Goal: Task Accomplishment & Management: Manage account settings

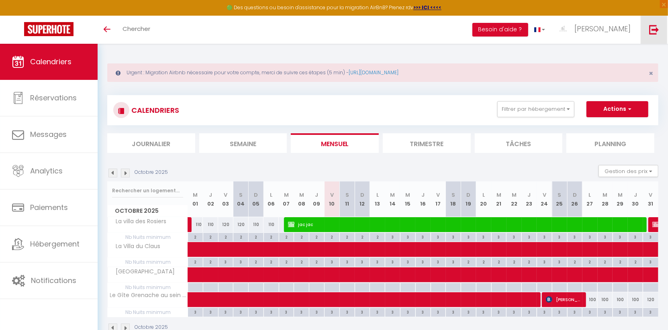
click at [658, 31] on img at bounding box center [654, 29] width 10 height 10
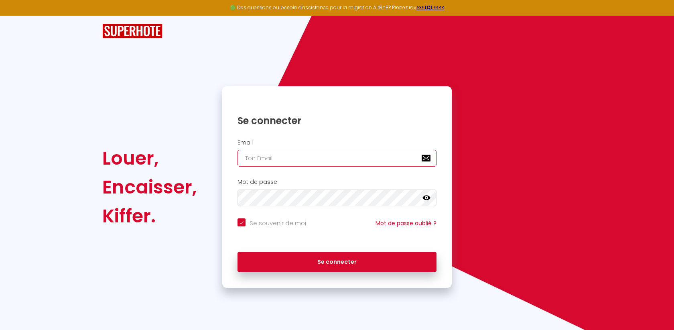
click at [330, 155] on input "email" at bounding box center [337, 158] width 199 height 17
type input "b"
checkbox input "true"
type input "[DOMAIN_NAME][EMAIL_ADDRESS][DOMAIN_NAME]"
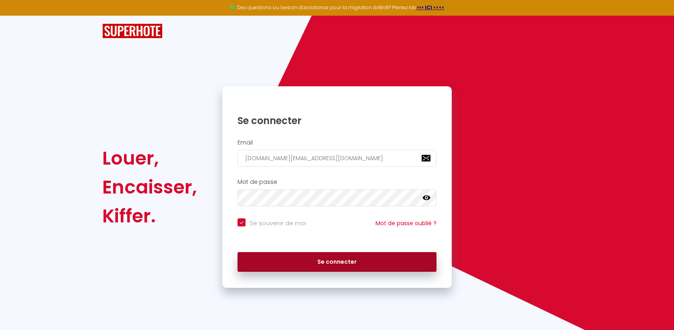
click at [371, 257] on button "Se connecter" at bounding box center [337, 262] width 199 height 20
checkbox input "true"
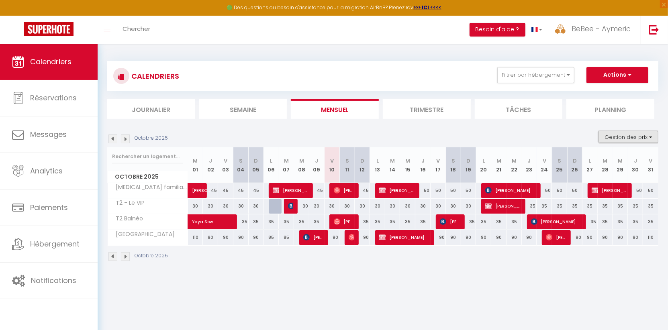
click at [631, 141] on button "Gestion des prix" at bounding box center [628, 137] width 60 height 12
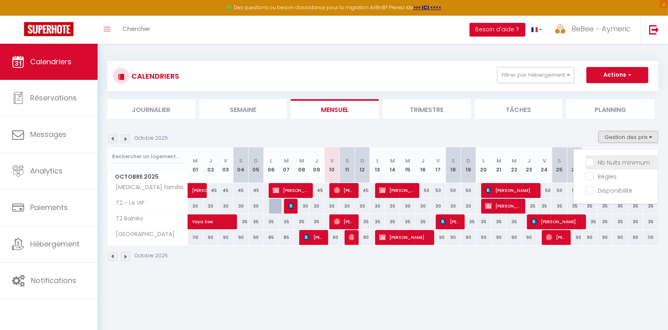
click at [624, 161] on input "Nb Nuits minimum" at bounding box center [621, 162] width 72 height 8
checkbox input "true"
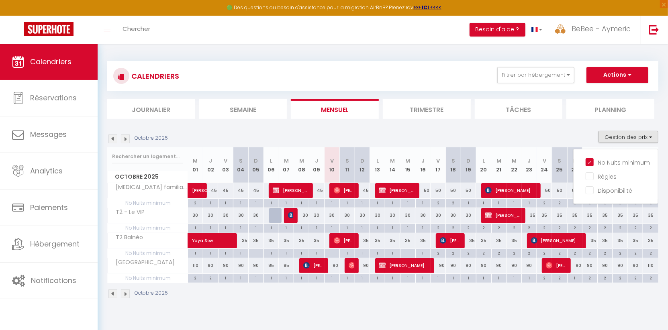
click at [488, 141] on div "Octobre 2025 Gestion des prix Nb Nuits minimum Règles Disponibilité" at bounding box center [382, 139] width 551 height 16
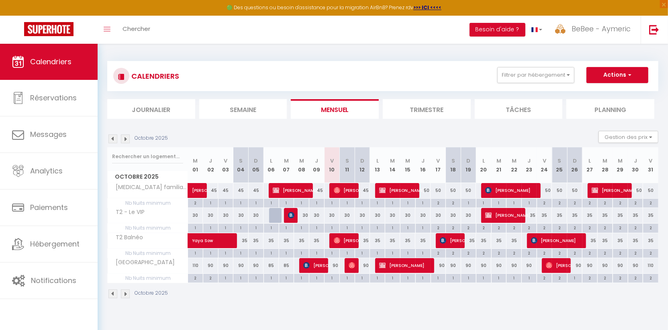
checkbox input "false"
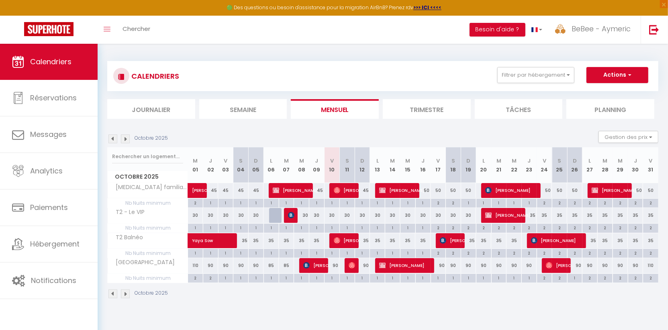
checkbox input "false"
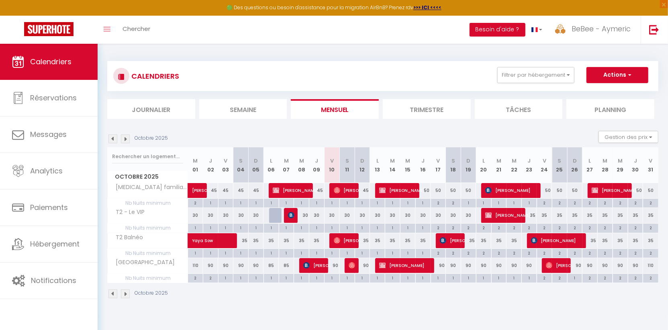
checkbox input "false"
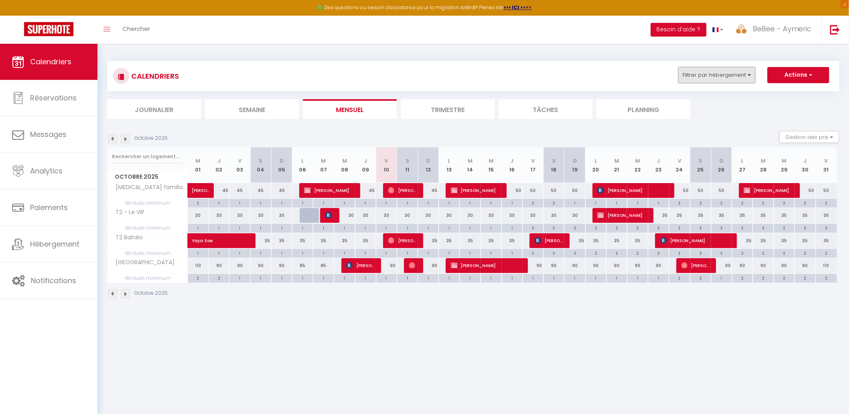
click at [674, 69] on button "Filtrer par hébergement" at bounding box center [717, 75] width 77 height 16
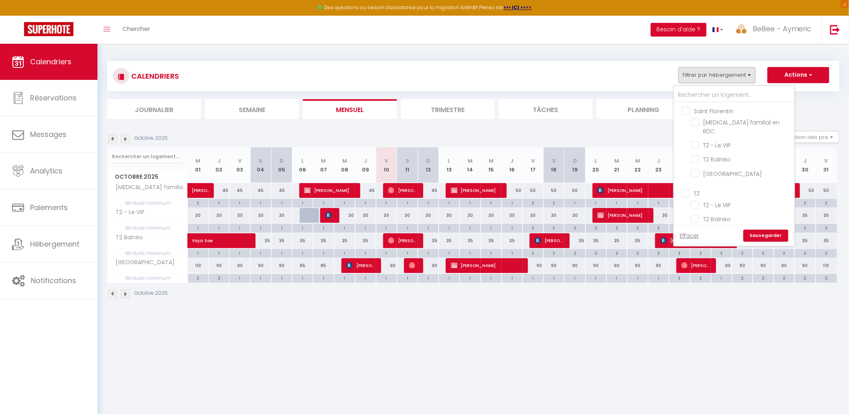
drag, startPoint x: 719, startPoint y: 114, endPoint x: 705, endPoint y: 175, distance: 62.8
click at [674, 171] on ul "Saint Florentin [MEDICAL_DATA] familial en RDC T2 - Le VIP T2 Balnéo [GEOGRAPHI…" at bounding box center [734, 143] width 120 height 82
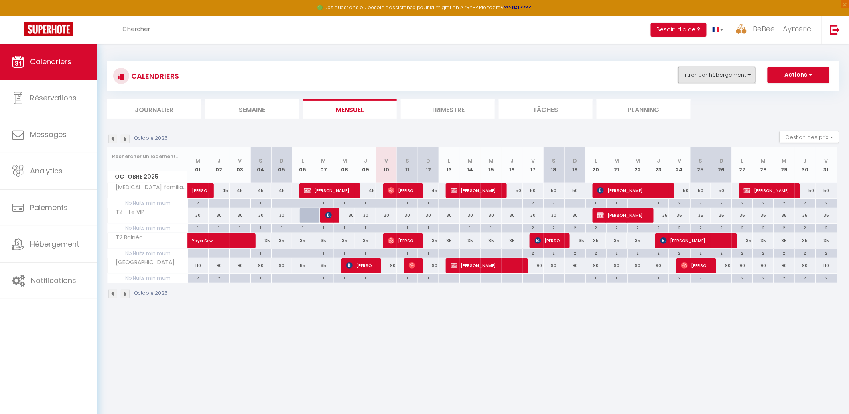
click at [674, 76] on button "Filtrer par hébergement" at bounding box center [717, 75] width 77 height 16
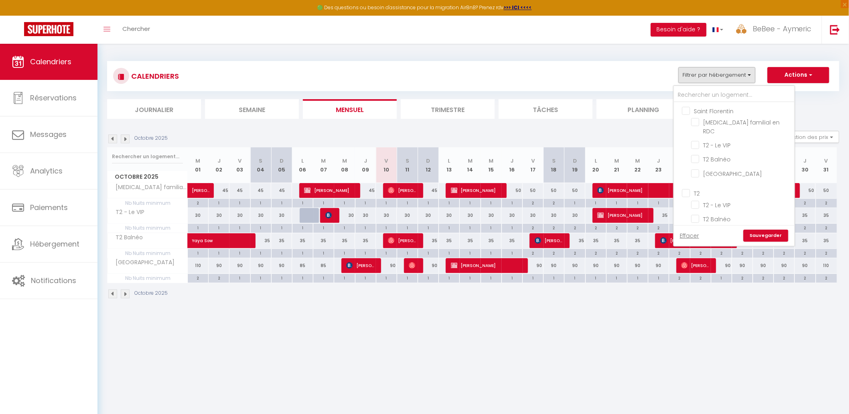
click at [674, 189] on input "T2" at bounding box center [742, 193] width 120 height 8
checkbox input "true"
checkbox input "false"
checkbox input "true"
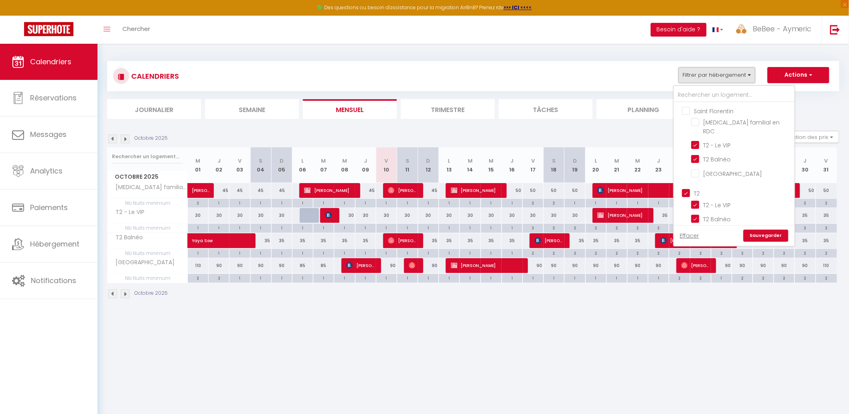
checkbox input "false"
checkbox input "true"
checkbox input "false"
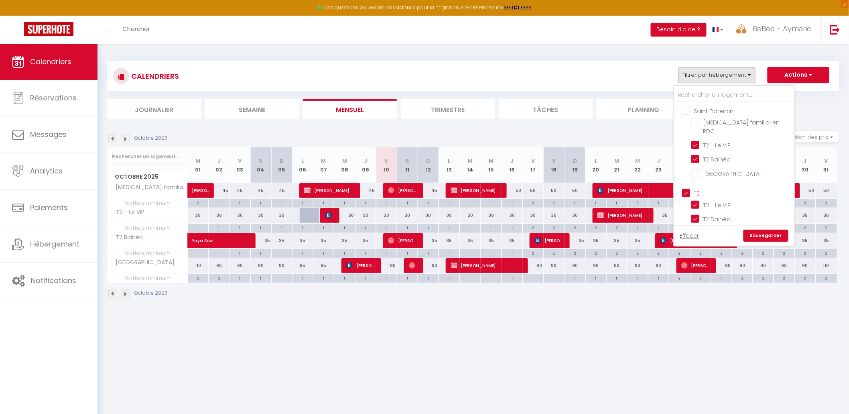
click at [674, 232] on link "Sauvegarder" at bounding box center [766, 236] width 45 height 12
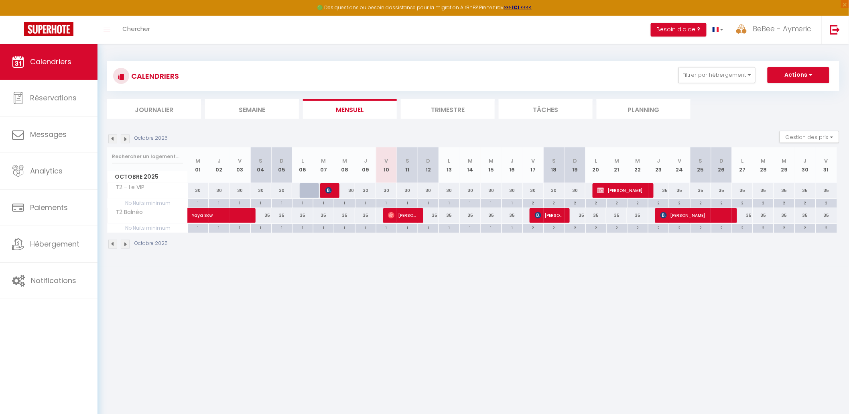
click at [386, 202] on div "1" at bounding box center [387, 203] width 20 height 8
type input "1"
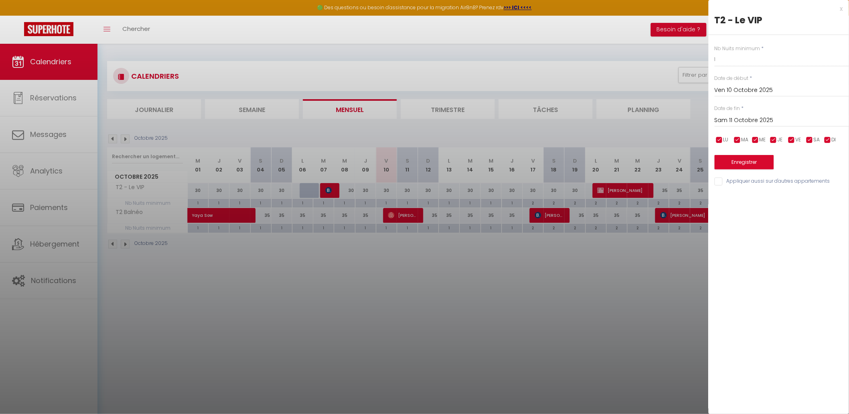
drag, startPoint x: 784, startPoint y: 117, endPoint x: 813, endPoint y: 121, distance: 29.2
click at [674, 116] on input "Sam 11 Octobre 2025" at bounding box center [782, 120] width 134 height 10
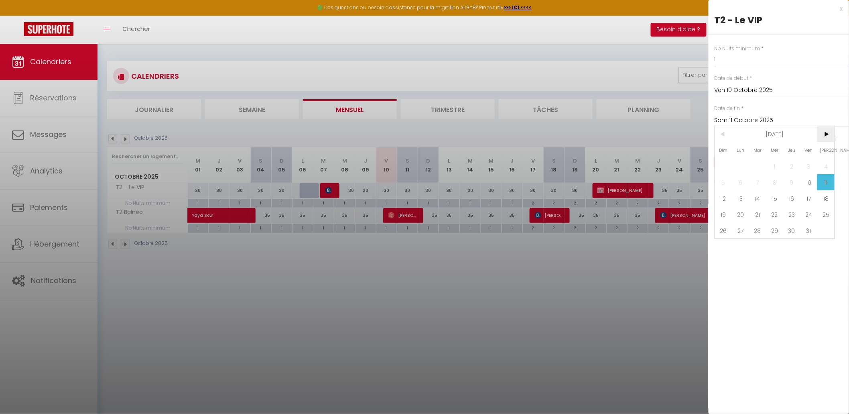
click at [674, 131] on span ">" at bounding box center [826, 134] width 17 height 16
click at [674, 162] on span "1" at bounding box center [826, 166] width 17 height 16
type input "[DATE]"
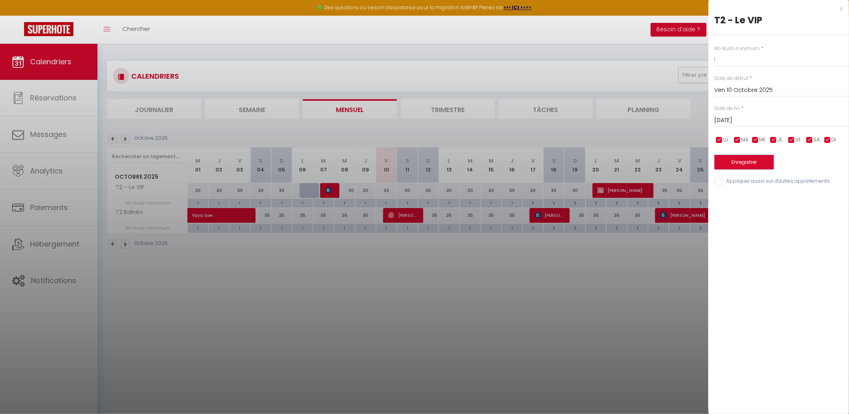
click at [674, 162] on button "Enregistrer" at bounding box center [744, 162] width 59 height 14
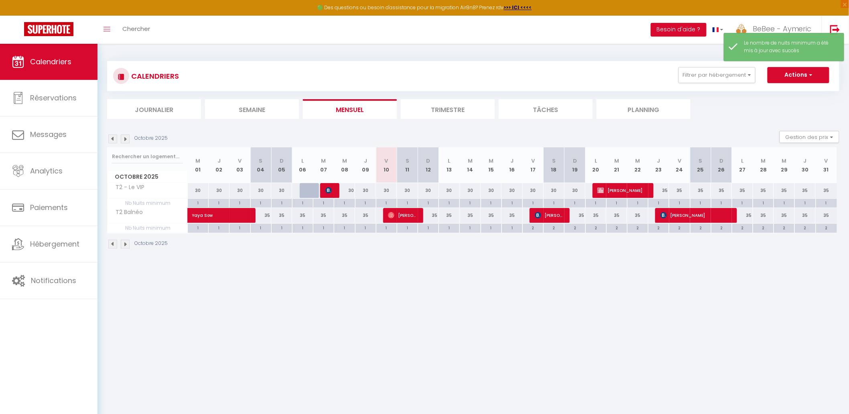
drag, startPoint x: 446, startPoint y: 187, endPoint x: 459, endPoint y: 184, distance: 13.6
click at [446, 187] on div "30" at bounding box center [449, 190] width 21 height 15
type input "30"
type input "Lun 13 Octobre 2025"
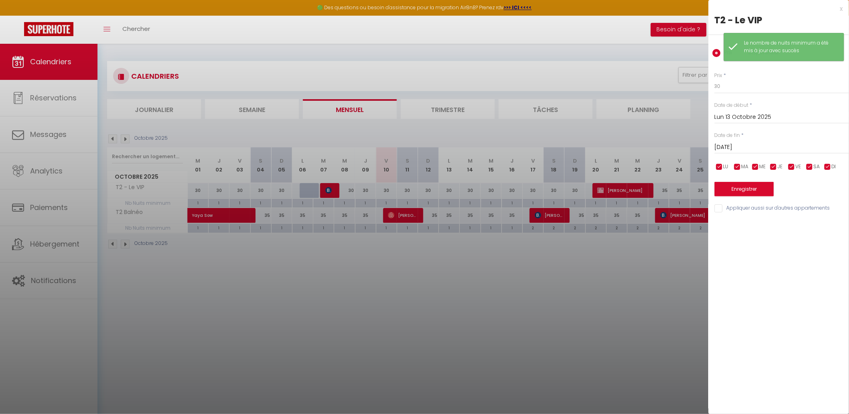
drag, startPoint x: 786, startPoint y: 146, endPoint x: 794, endPoint y: 152, distance: 10.0
click at [674, 146] on input "[DATE]" at bounding box center [782, 147] width 134 height 10
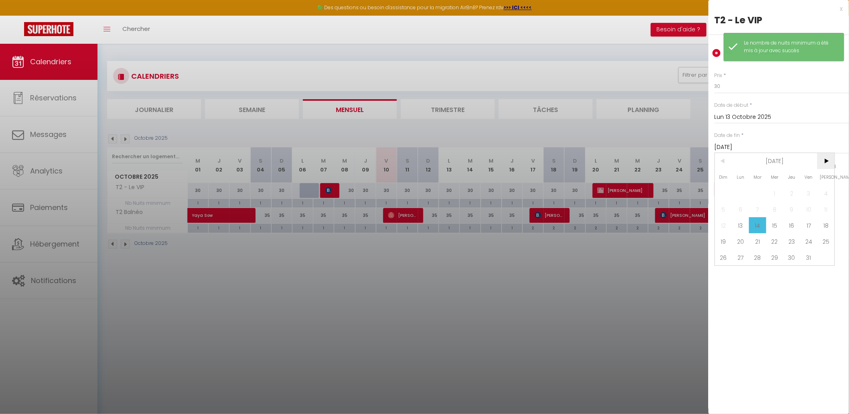
click at [674, 165] on span ">" at bounding box center [826, 161] width 17 height 16
click at [674, 190] on span "1" at bounding box center [826, 193] width 17 height 16
type input "[DATE]"
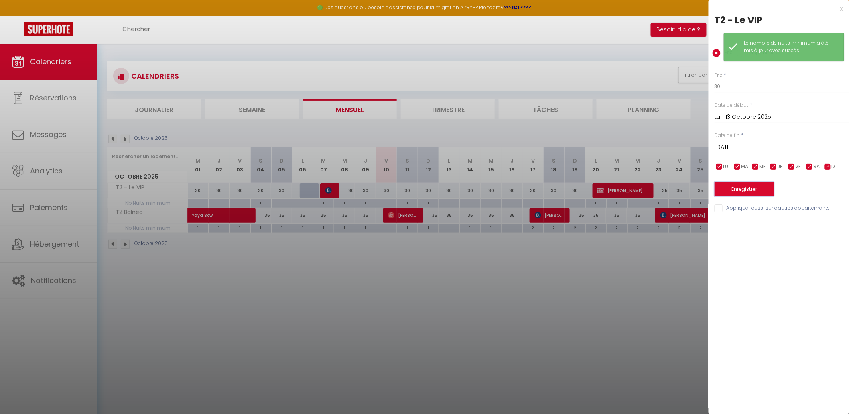
drag, startPoint x: 747, startPoint y: 194, endPoint x: 735, endPoint y: 191, distance: 12.4
click at [674, 193] on button "Enregistrer" at bounding box center [744, 189] width 59 height 14
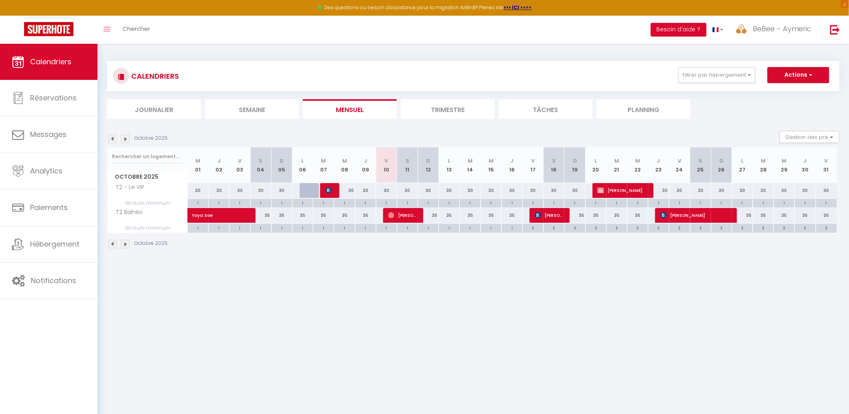
click at [436, 215] on div "35" at bounding box center [428, 215] width 21 height 15
type input "35"
type input "Dim 12 Octobre 2025"
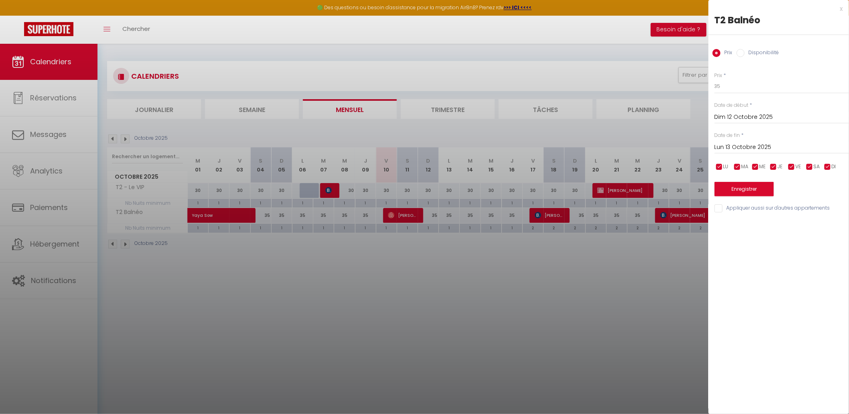
drag, startPoint x: 788, startPoint y: 147, endPoint x: 801, endPoint y: 149, distance: 13.7
click at [674, 146] on input "Lun 13 Octobre 2025" at bounding box center [782, 147] width 134 height 10
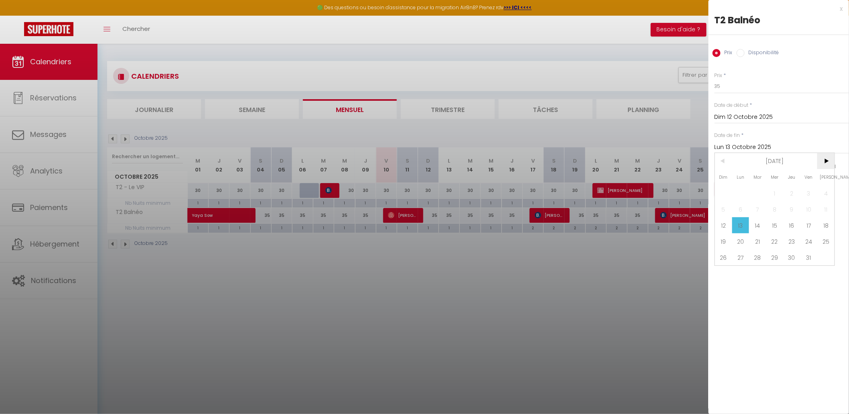
click at [674, 157] on span ">" at bounding box center [826, 161] width 17 height 16
click at [674, 190] on span "1" at bounding box center [826, 193] width 17 height 16
type input "[DATE]"
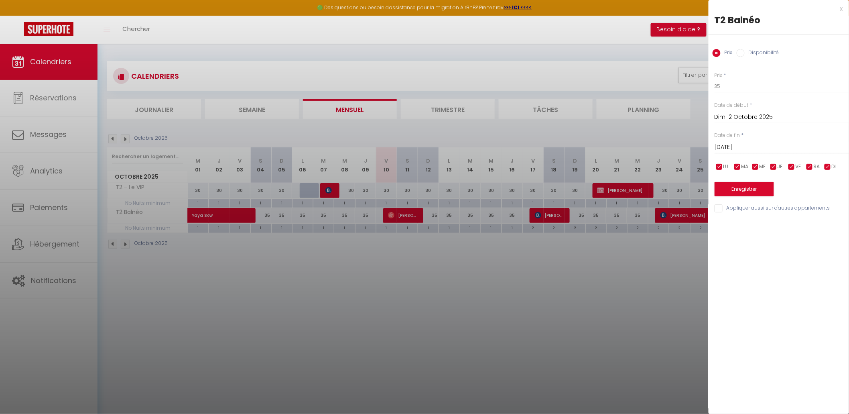
drag, startPoint x: 662, startPoint y: 257, endPoint x: 635, endPoint y: 255, distance: 27.0
click at [658, 257] on div at bounding box center [424, 207] width 849 height 414
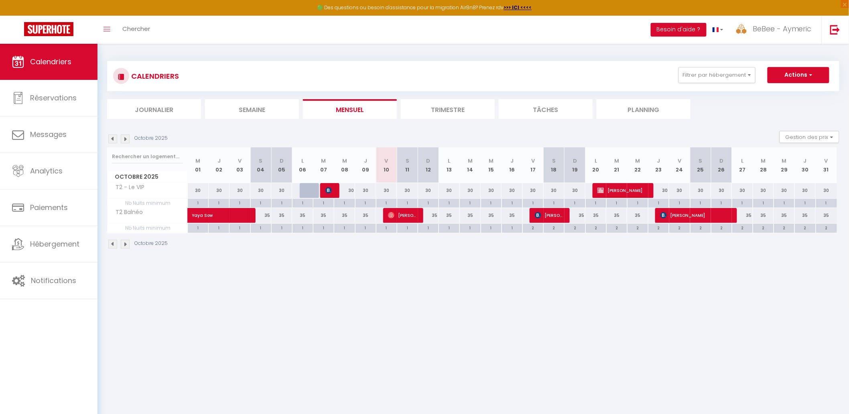
click at [460, 230] on div "1" at bounding box center [470, 228] width 20 height 8
type input "1"
type input "[DATE]"
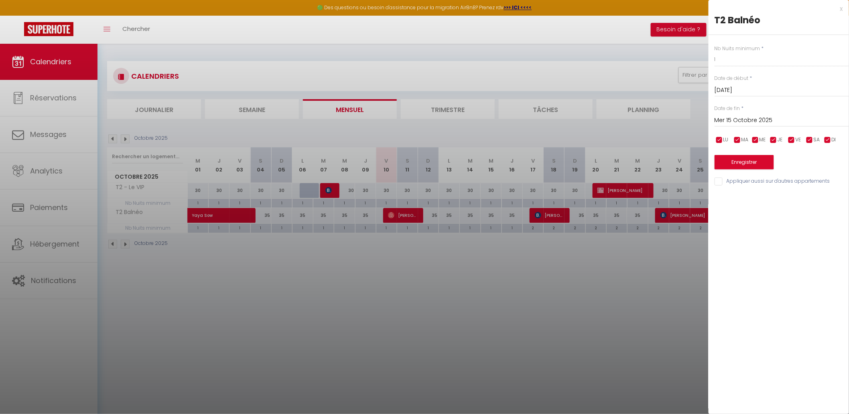
click at [674, 123] on input "Mer 15 Octobre 2025" at bounding box center [782, 120] width 134 height 10
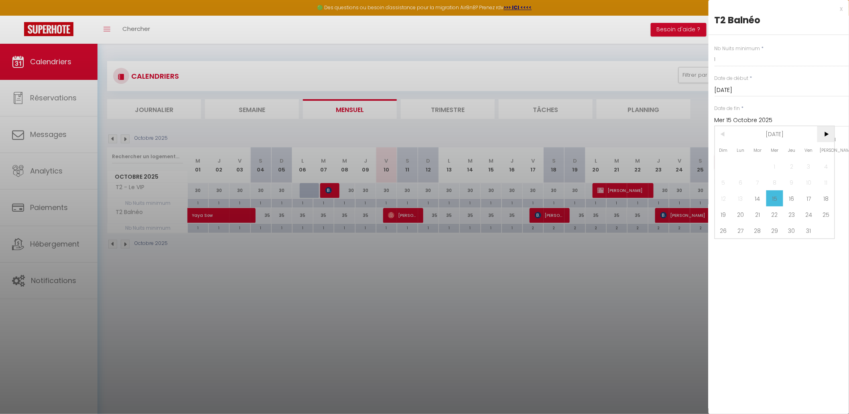
click at [674, 136] on span ">" at bounding box center [826, 134] width 17 height 16
drag, startPoint x: 819, startPoint y: 159, endPoint x: 778, endPoint y: 160, distance: 40.9
click at [674, 160] on span "1" at bounding box center [826, 166] width 17 height 16
type input "[DATE]"
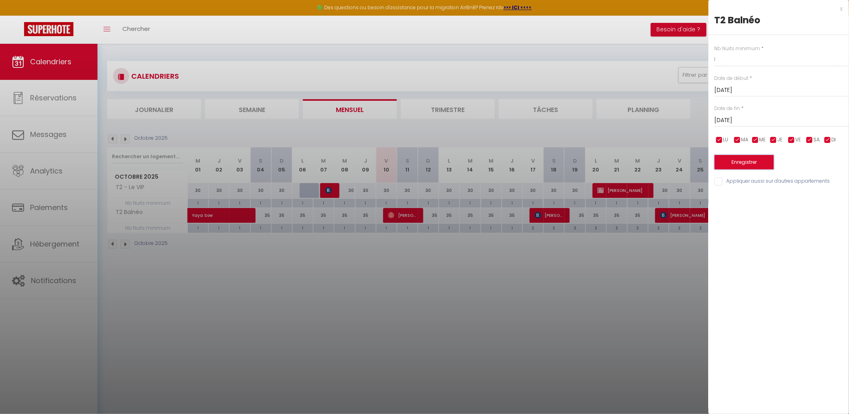
click at [674, 159] on button "Enregistrer" at bounding box center [744, 162] width 59 height 14
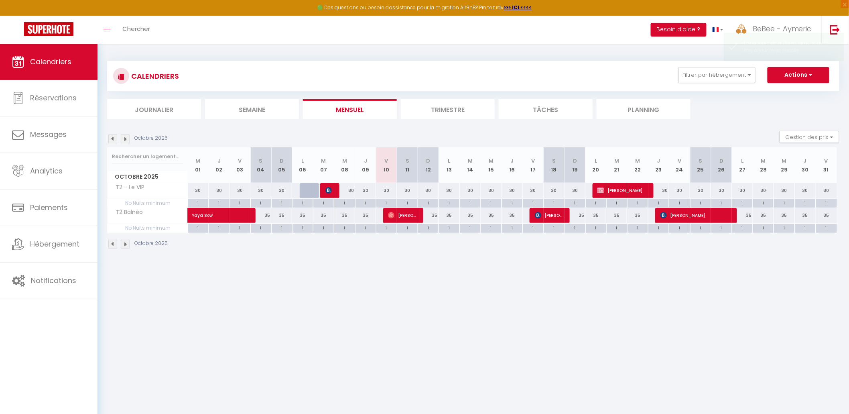
click at [126, 138] on img at bounding box center [125, 138] width 9 height 9
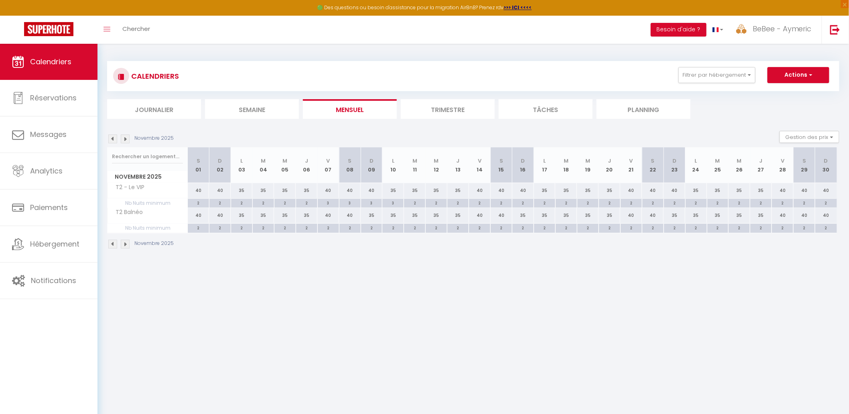
click at [200, 190] on div "40" at bounding box center [199, 190] width 22 height 15
type input "40"
type input "[DATE]"
type input "Dim 02 Novembre 2025"
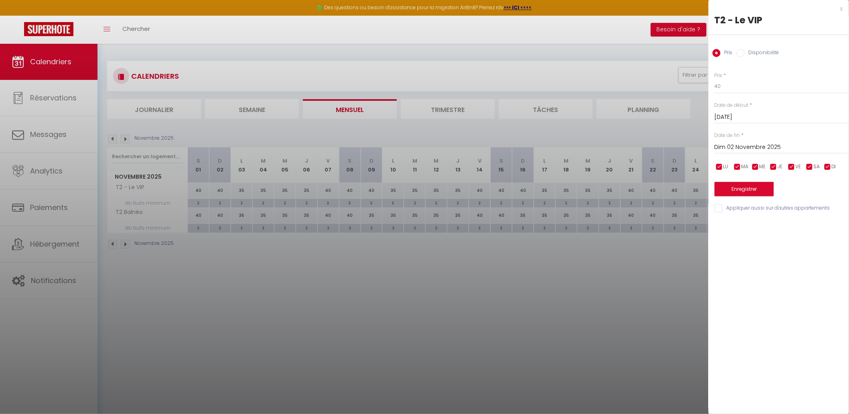
click at [458, 204] on div at bounding box center [424, 207] width 849 height 414
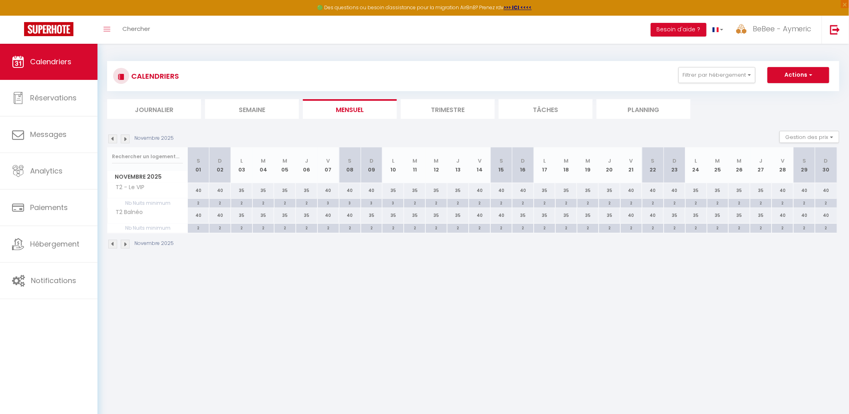
drag, startPoint x: 195, startPoint y: 203, endPoint x: 281, endPoint y: 194, distance: 85.6
click at [195, 203] on div "2" at bounding box center [198, 203] width 21 height 8
type input "2"
type input "[DATE]"
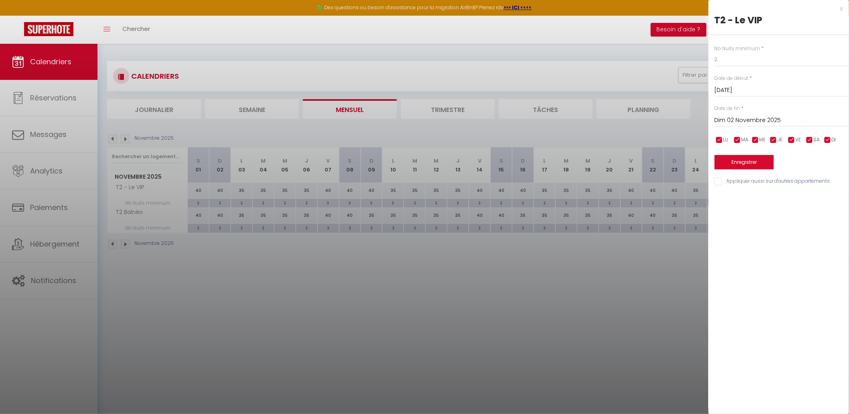
drag, startPoint x: 755, startPoint y: 121, endPoint x: 773, endPoint y: 121, distance: 17.7
click at [674, 121] on input "Dim 02 Novembre 2025" at bounding box center [782, 120] width 134 height 10
click at [674, 139] on span ">" at bounding box center [826, 134] width 17 height 16
click at [674, 166] on span "2" at bounding box center [757, 166] width 17 height 16
type input "[DATE]"
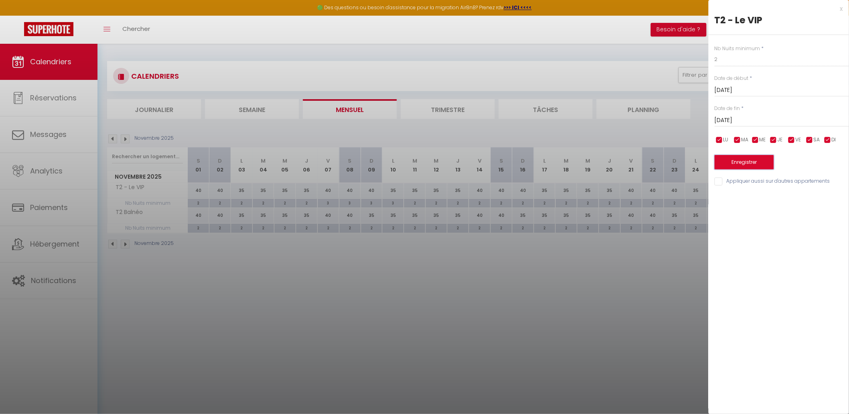
click at [674, 164] on button "Enregistrer" at bounding box center [744, 162] width 59 height 14
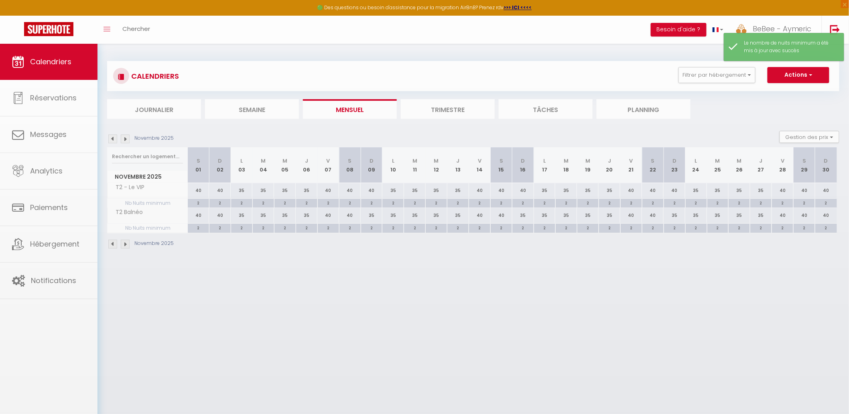
click at [204, 227] on div "2" at bounding box center [198, 228] width 21 height 8
type input "2"
type input "[DATE]"
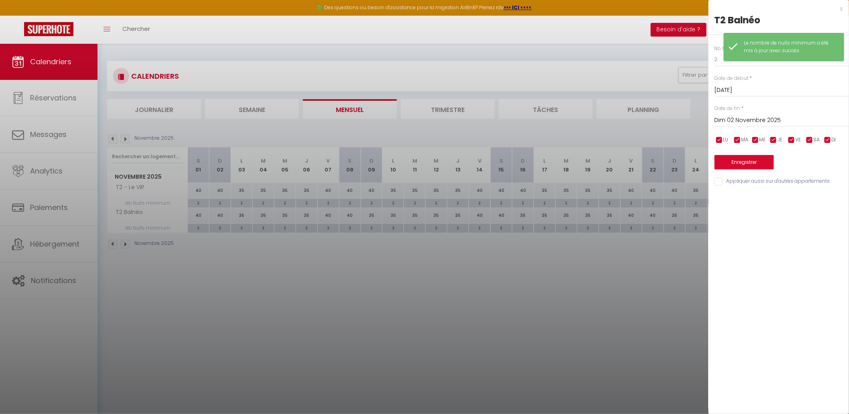
drag, startPoint x: 780, startPoint y: 117, endPoint x: 802, endPoint y: 126, distance: 23.7
click at [674, 118] on input "Dim 02 Novembre 2025" at bounding box center [782, 120] width 134 height 10
click at [674, 131] on span ">" at bounding box center [826, 134] width 17 height 16
click at [674, 163] on span "1" at bounding box center [741, 166] width 17 height 16
type input "Lun 01 Décembre 2025"
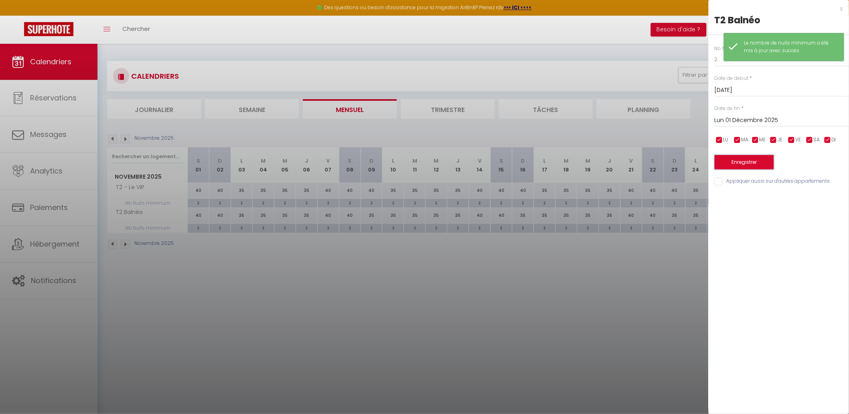
click at [674, 163] on button "Enregistrer" at bounding box center [744, 162] width 59 height 14
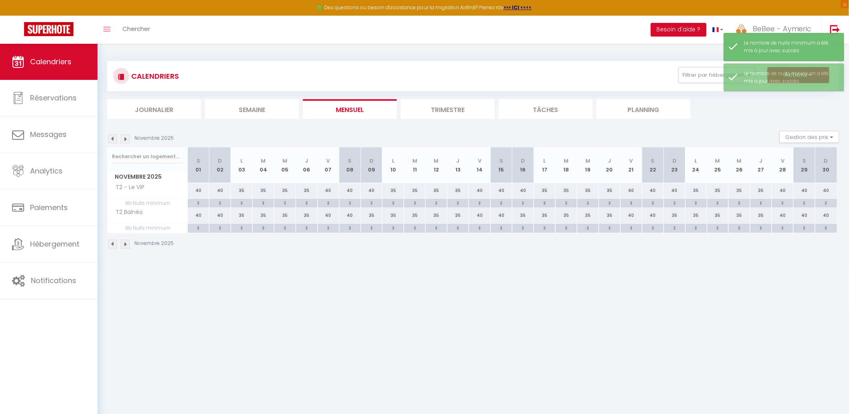
click at [202, 204] on div "2" at bounding box center [198, 203] width 21 height 8
type input "2"
type input "[DATE]"
type input "Dim 02 Novembre 2025"
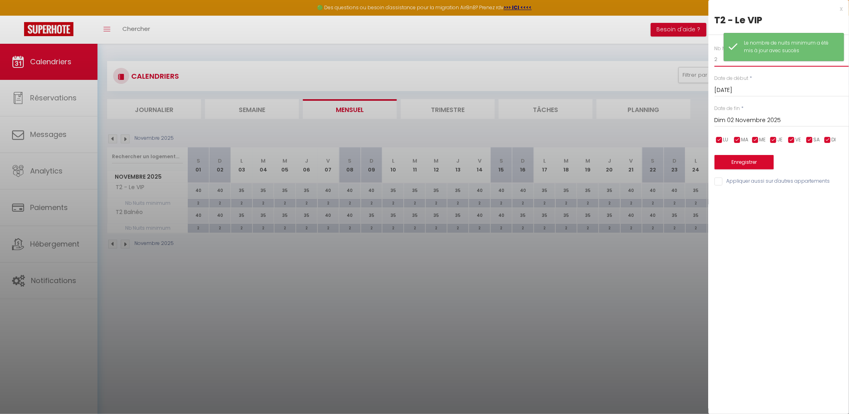
click at [674, 64] on input "2" at bounding box center [782, 59] width 134 height 14
type input "1"
click at [674, 123] on input "Dim 02 Novembre 2025" at bounding box center [782, 120] width 134 height 10
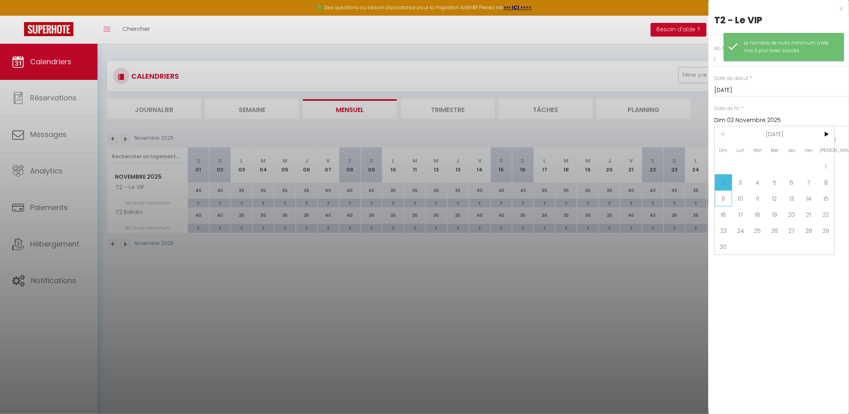
click at [674, 199] on span "9" at bounding box center [723, 198] width 17 height 16
type input "Dim 09 Novembre 2025"
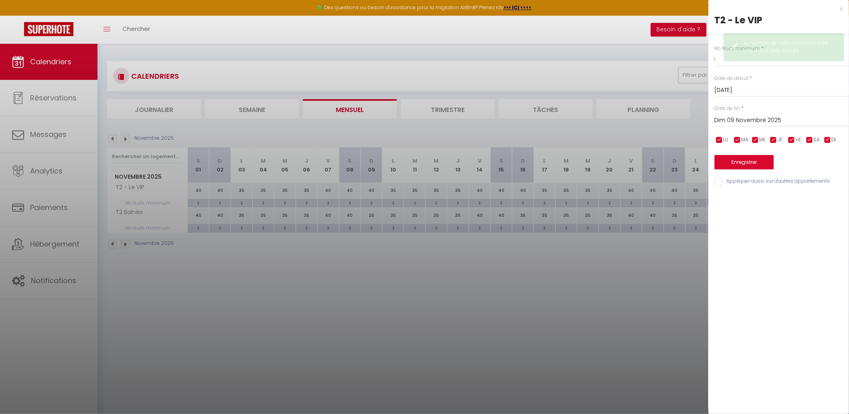
drag, startPoint x: 772, startPoint y: 182, endPoint x: 773, endPoint y: 164, distance: 18.1
click at [674, 181] on input "Appliquer aussi sur d'autres appartements" at bounding box center [782, 181] width 134 height 8
checkbox input "true"
click at [674, 156] on button "Enregistrer" at bounding box center [744, 162] width 59 height 14
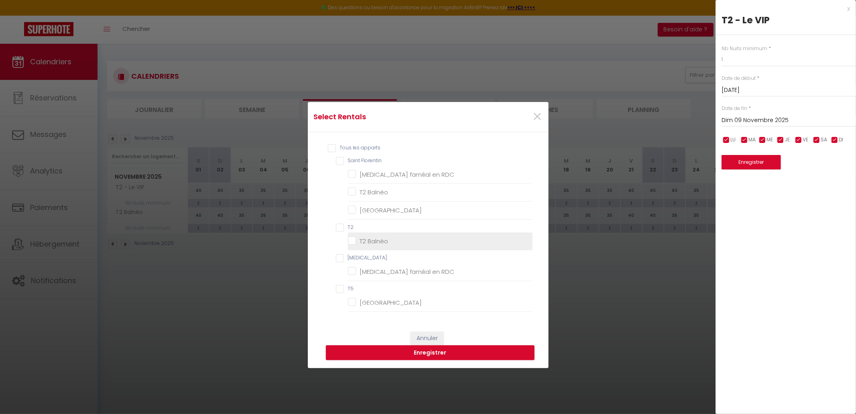
click at [360, 237] on Balnéo "T2 Balnéo" at bounding box center [440, 241] width 185 height 8
checkbox Balnéo "true"
checkbox RDC "false"
checkbox Balnéo "true"
checkbox Ville "false"
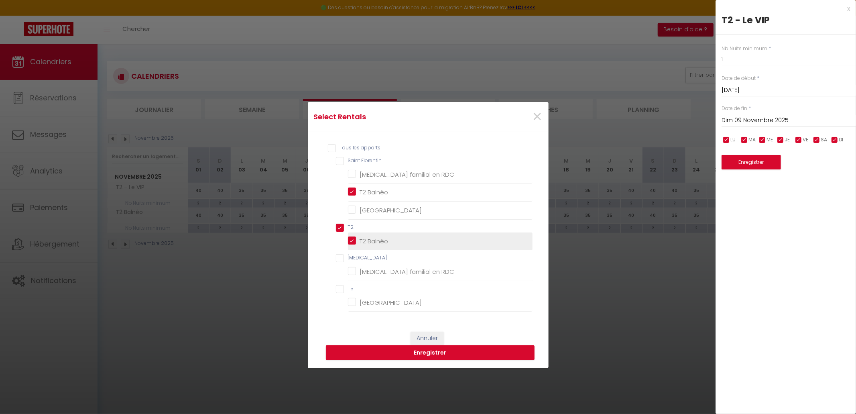
checkbox input "true"
checkbox RDC "false"
checkbox Ville "false"
click at [441, 330] on button "Enregistrer" at bounding box center [430, 352] width 209 height 15
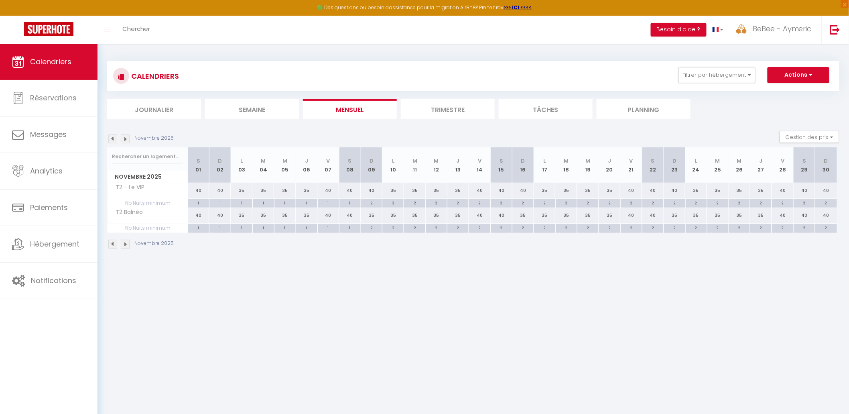
click at [204, 191] on div "40" at bounding box center [199, 190] width 22 height 15
type input "40"
type input "[DATE]"
type input "Dim 02 Novembre 2025"
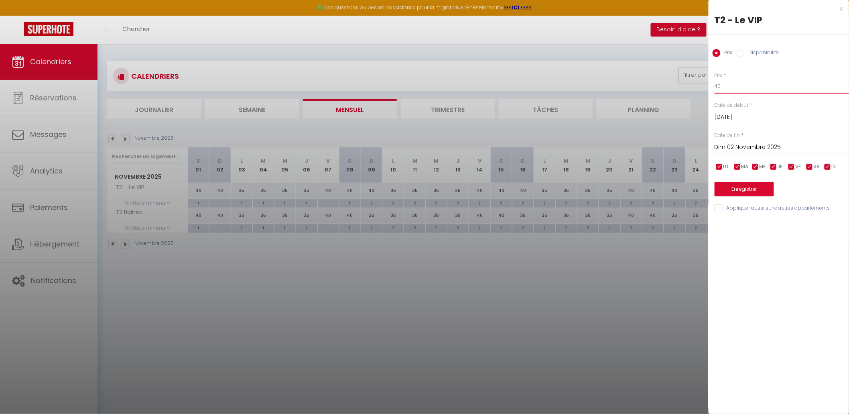
click at [674, 86] on input "40" at bounding box center [782, 86] width 134 height 14
type input "30"
click at [674, 150] on input "Dim 02 Novembre 2025" at bounding box center [782, 147] width 134 height 10
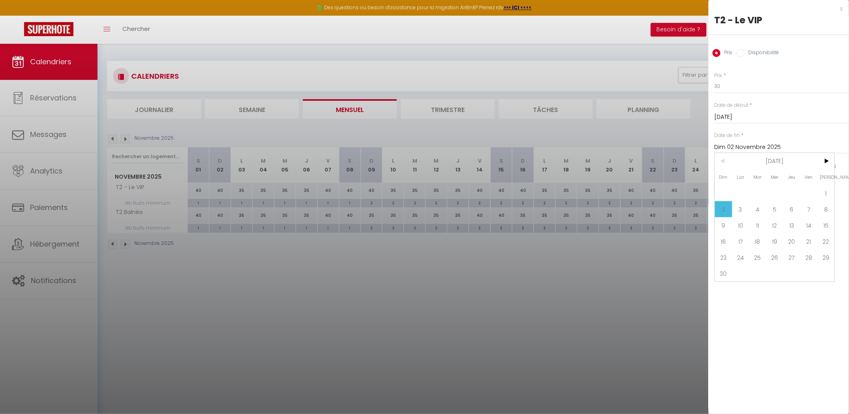
click at [674, 203] on span "7" at bounding box center [809, 209] width 17 height 16
type input "Ven 07 Novembre 2025"
click at [674, 190] on button "Enregistrer" at bounding box center [744, 189] width 59 height 14
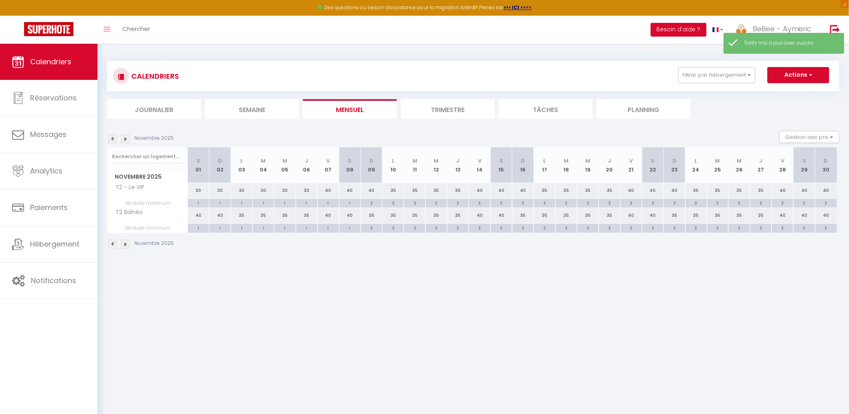
click at [200, 210] on div "40" at bounding box center [199, 215] width 22 height 15
type input "40"
type input "[DATE]"
type input "Dim 02 Novembre 2025"
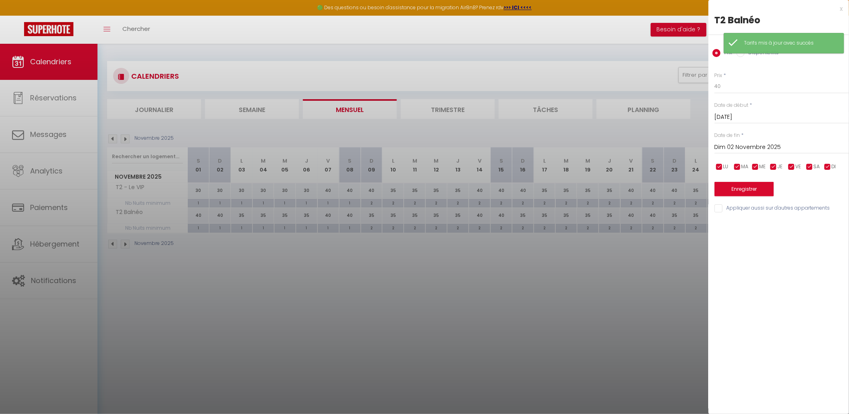
click at [674, 102] on label "Date de début" at bounding box center [732, 106] width 34 height 8
click at [674, 88] on input "40" at bounding box center [782, 86] width 134 height 14
type input "35"
drag, startPoint x: 743, startPoint y: 140, endPoint x: 744, endPoint y: 144, distance: 4.6
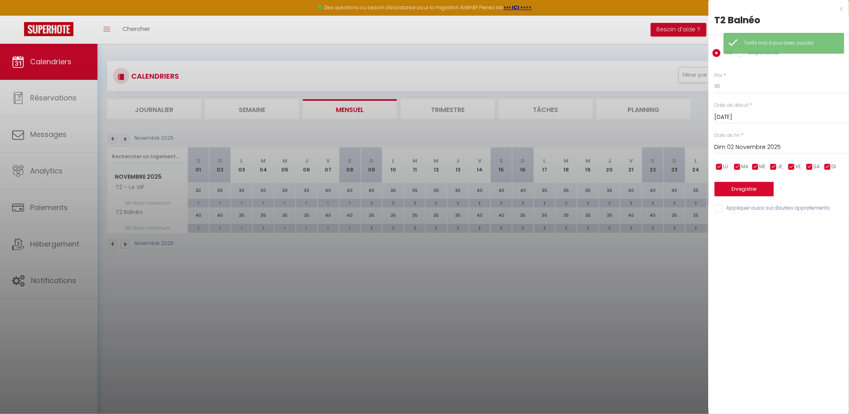
click at [674, 141] on div "[DATE] < [DATE] > Dim Lun Mar Mer Jeu Ven Sam 1 2 3 4 5 6 7 8 9 10 11 12 13 14 …" at bounding box center [782, 146] width 134 height 14
drag, startPoint x: 747, startPoint y: 147, endPoint x: 770, endPoint y: 159, distance: 26.4
click at [674, 147] on input "Dim 02 Novembre 2025" at bounding box center [782, 147] width 134 height 10
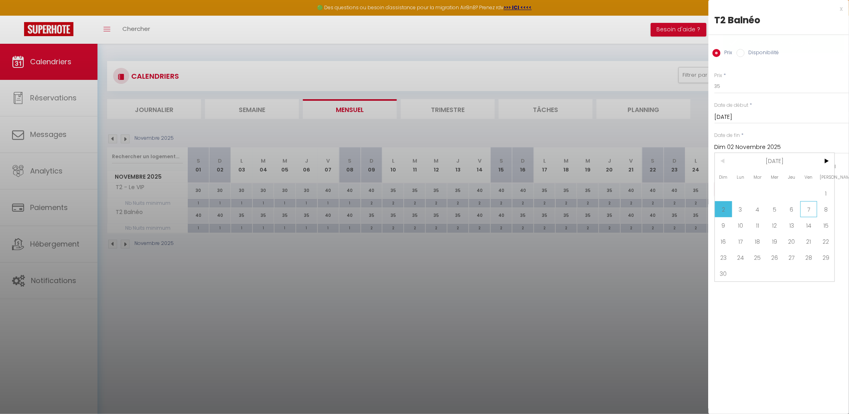
click at [674, 209] on span "7" at bounding box center [809, 209] width 17 height 16
type input "Ven 07 Novembre 2025"
click at [674, 194] on button "Enregistrer" at bounding box center [744, 189] width 59 height 14
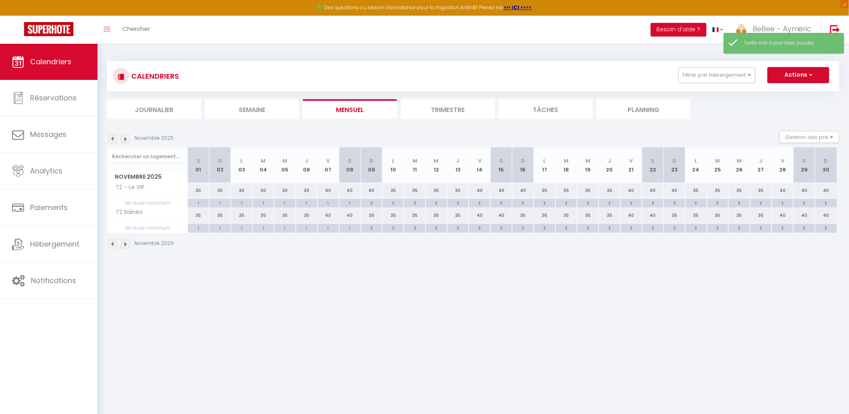
click at [330, 189] on div "40" at bounding box center [329, 190] width 22 height 15
type input "40"
type input "Ven 07 Novembre 2025"
type input "Sam 08 Novembre 2025"
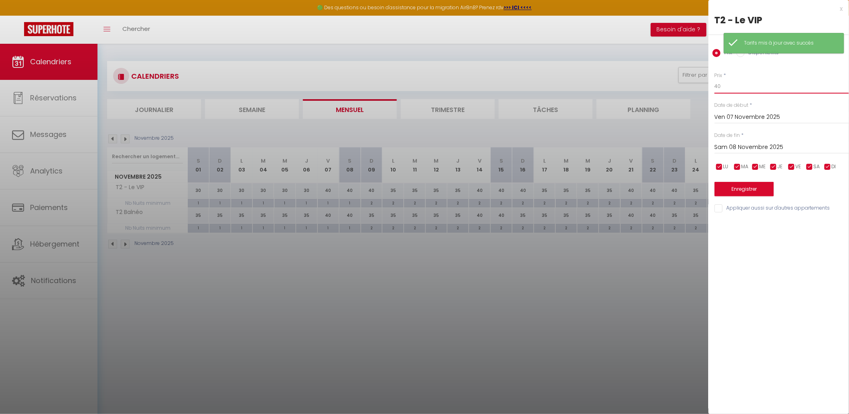
click at [674, 92] on input "40" at bounding box center [782, 86] width 134 height 14
type input "35"
click at [674, 142] on input "Sam 08 Novembre 2025" at bounding box center [782, 147] width 134 height 10
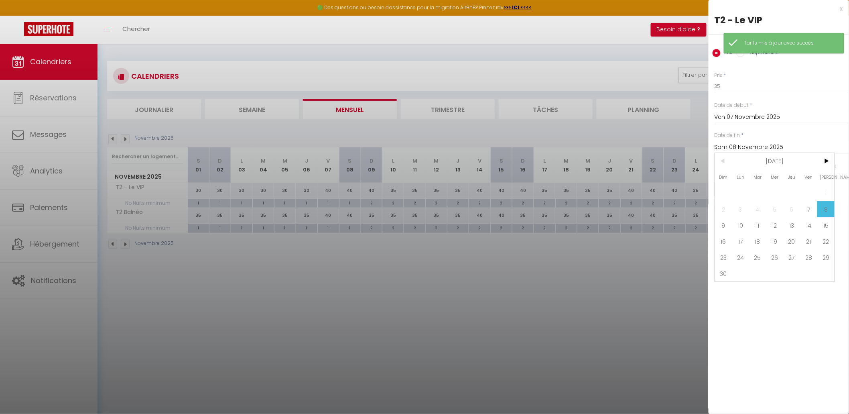
click at [674, 145] on input "Sam 08 Novembre 2025" at bounding box center [782, 147] width 134 height 10
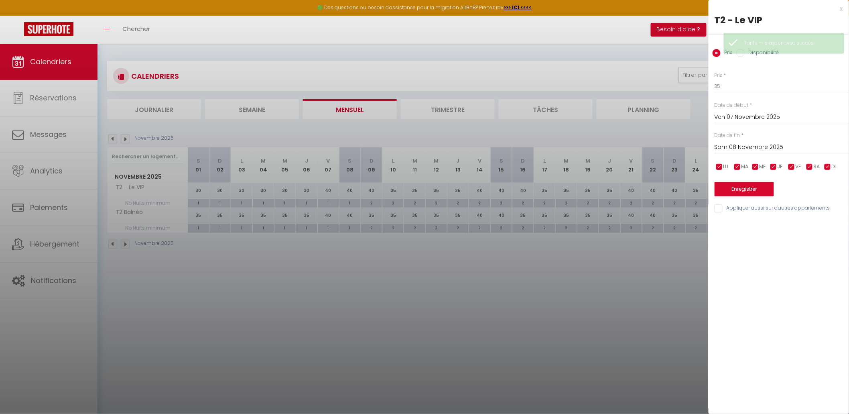
click at [674, 148] on input "Sam 08 Novembre 2025" at bounding box center [782, 147] width 134 height 10
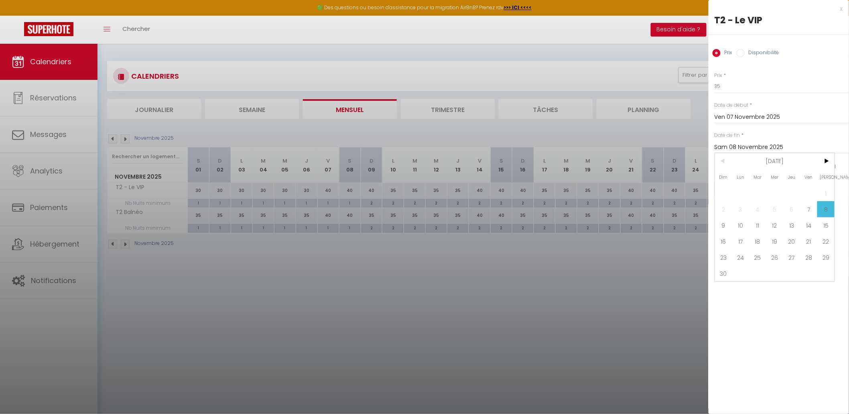
drag, startPoint x: 727, startPoint y: 271, endPoint x: 743, endPoint y: 225, distance: 49.3
click at [674, 271] on span "30" at bounding box center [723, 273] width 17 height 16
type input "Dim 30 Novembre 2025"
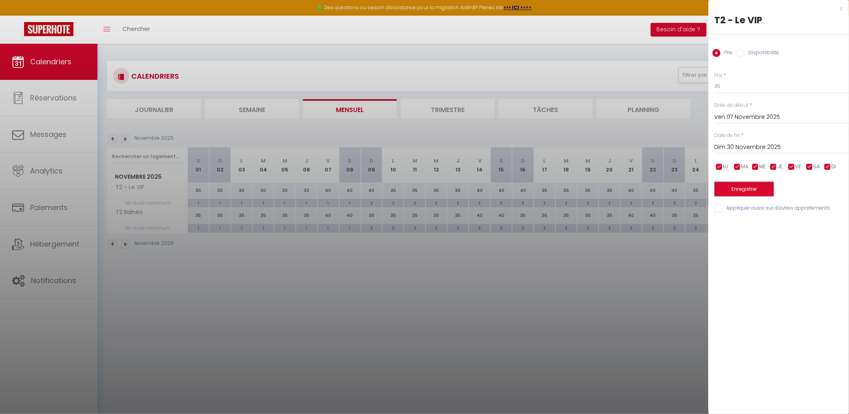
click at [674, 192] on button "Enregistrer" at bounding box center [744, 189] width 59 height 14
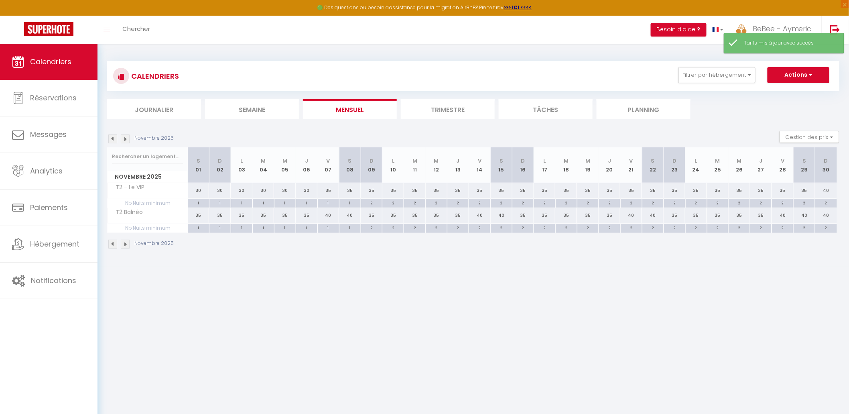
click at [328, 215] on div "40" at bounding box center [329, 215] width 22 height 15
type input "40"
type input "Ven 07 Novembre 2025"
type input "Sam 08 Novembre 2025"
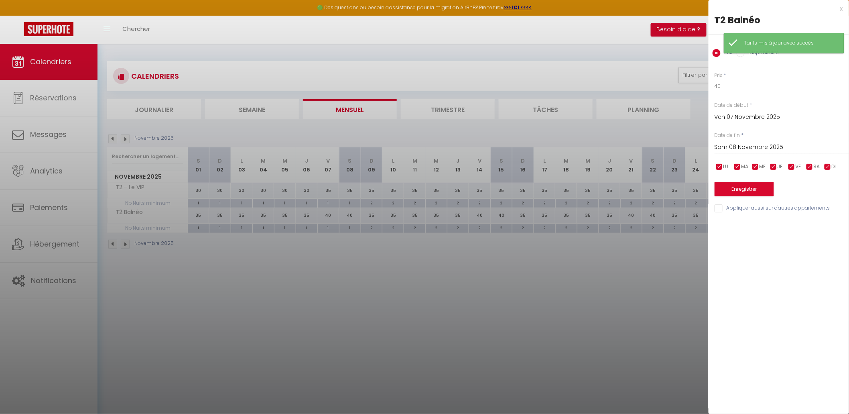
click at [340, 201] on div at bounding box center [424, 207] width 849 height 414
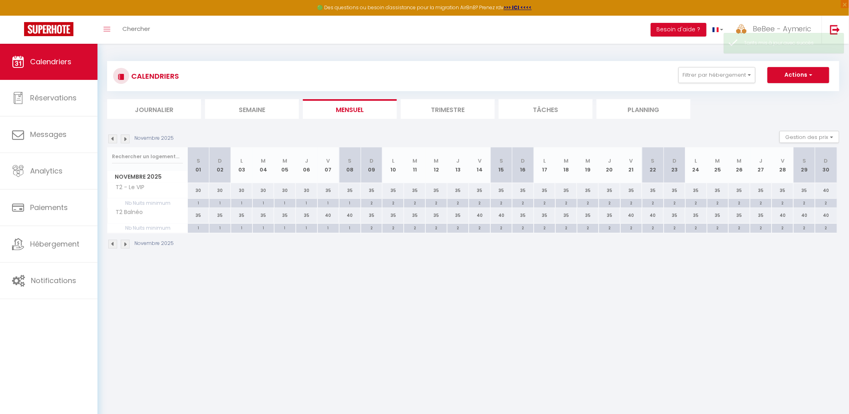
click at [306, 215] on div "35" at bounding box center [307, 215] width 22 height 15
type input "35"
type input "Jeu 06 Novembre 2025"
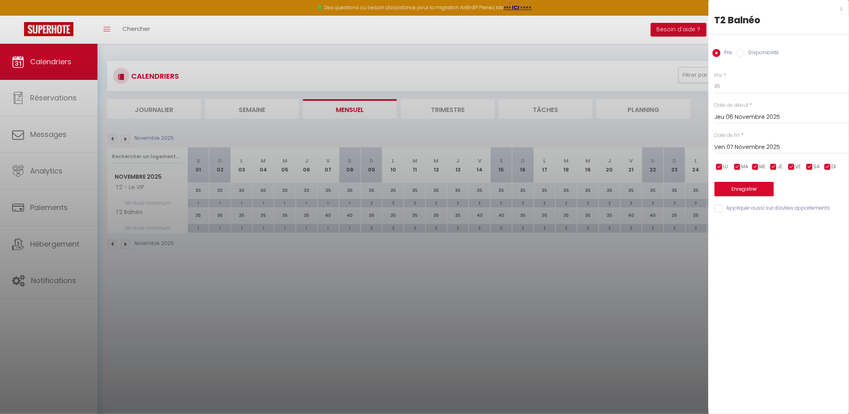
click at [674, 145] on input "Ven 07 Novembre 2025" at bounding box center [782, 147] width 134 height 10
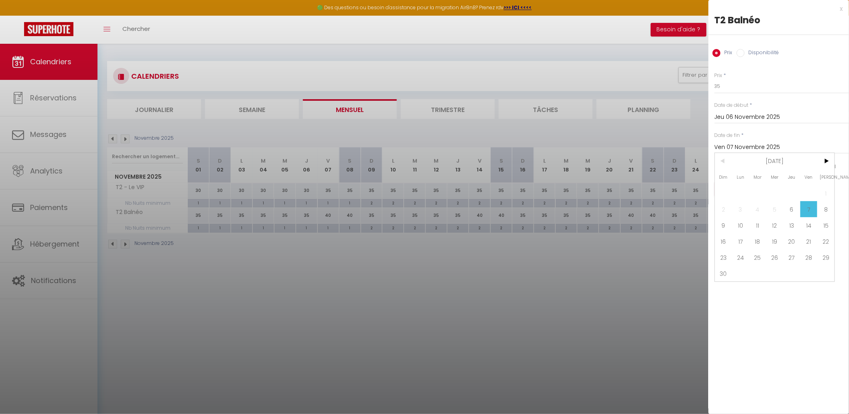
click at [674, 269] on span "30" at bounding box center [723, 273] width 17 height 16
type input "Dim 30 Novembre 2025"
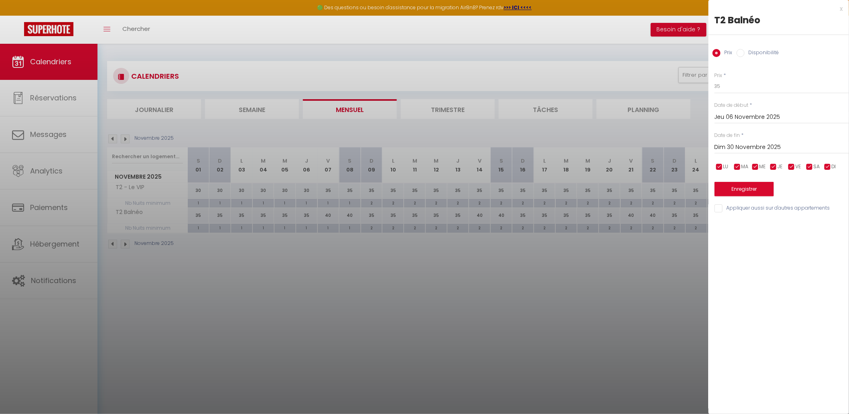
click at [674, 179] on div "Enregistrer" at bounding box center [782, 184] width 134 height 24
click at [674, 186] on button "Enregistrer" at bounding box center [744, 189] width 59 height 14
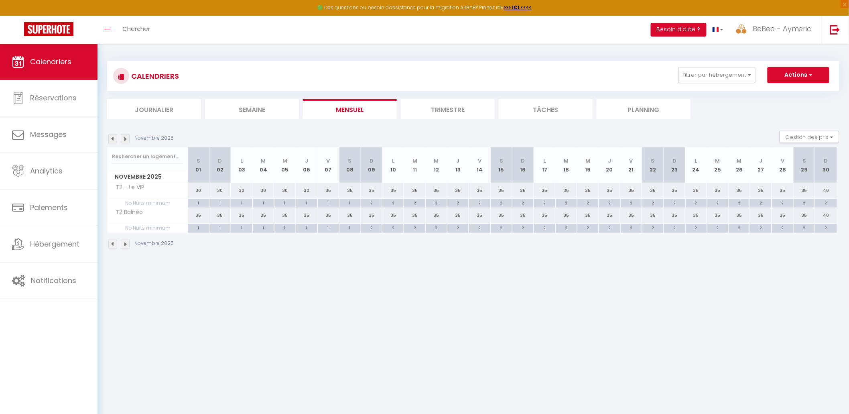
click at [128, 138] on img at bounding box center [125, 138] width 9 height 9
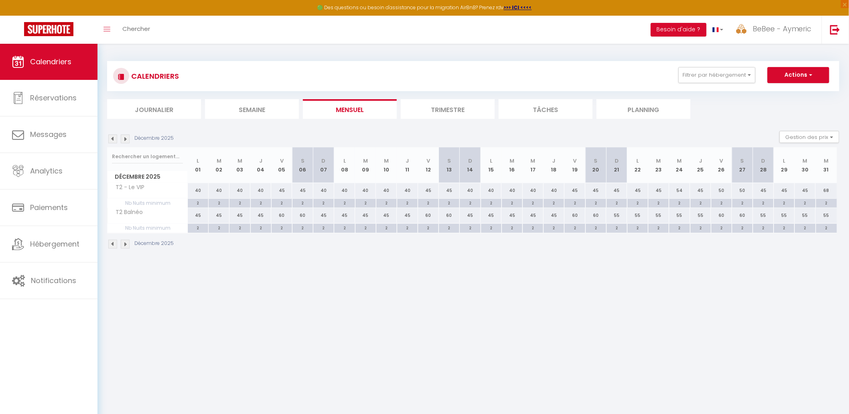
click at [201, 214] on div "45" at bounding box center [198, 215] width 21 height 15
type input "45"
type input "Lun 01 Décembre 2025"
type input "[DATE]"
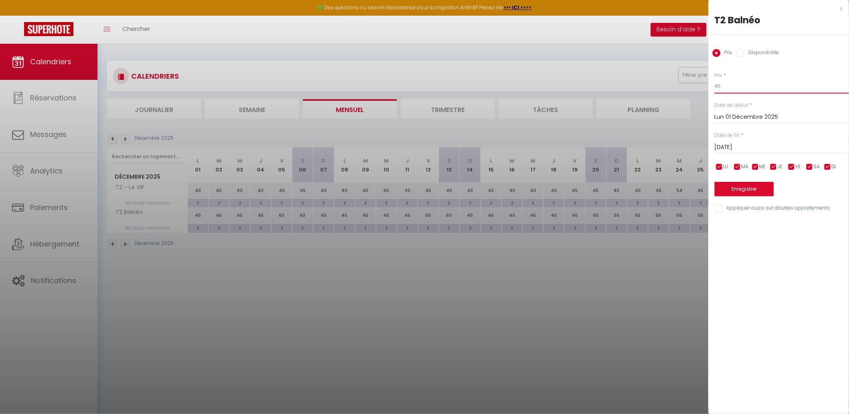
click at [674, 92] on input "45" at bounding box center [782, 86] width 134 height 14
type input "40"
click at [674, 141] on div "[DATE] < [DATE] > Dim Lun Mar Mer Jeu Ven Sam 1 2 3 4 5 6 7 8 9 10 11 12 13 14 …" at bounding box center [782, 146] width 134 height 14
click at [674, 142] on div "[DATE] < [DATE] > Dim Lun Mar Mer Jeu Ven Sam 1 2 3 4 5 6 7 8 9 10 11 12 13 14 …" at bounding box center [782, 146] width 134 height 14
click at [674, 149] on input "[DATE]" at bounding box center [782, 147] width 134 height 10
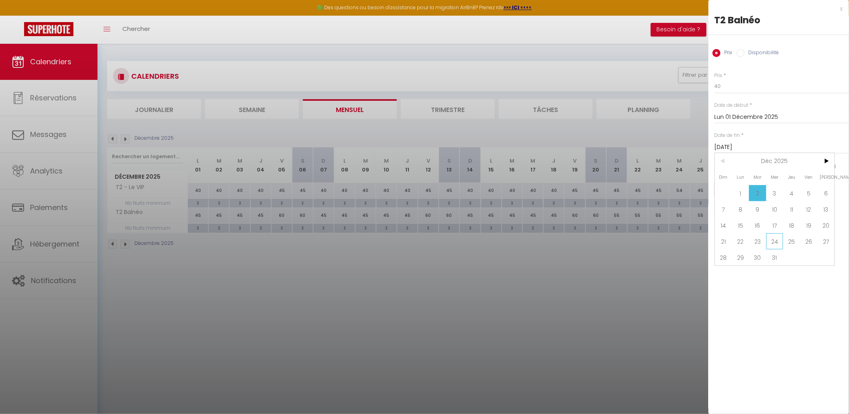
click at [674, 236] on span "24" at bounding box center [775, 241] width 17 height 16
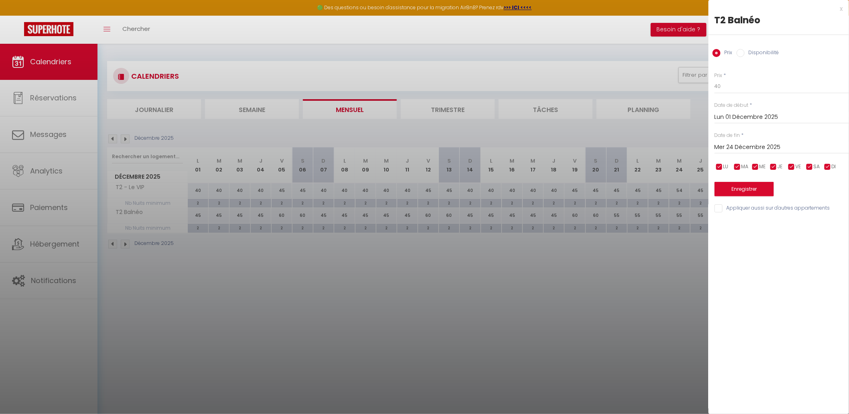
click at [674, 151] on input "Mer 24 Décembre 2025" at bounding box center [782, 147] width 134 height 10
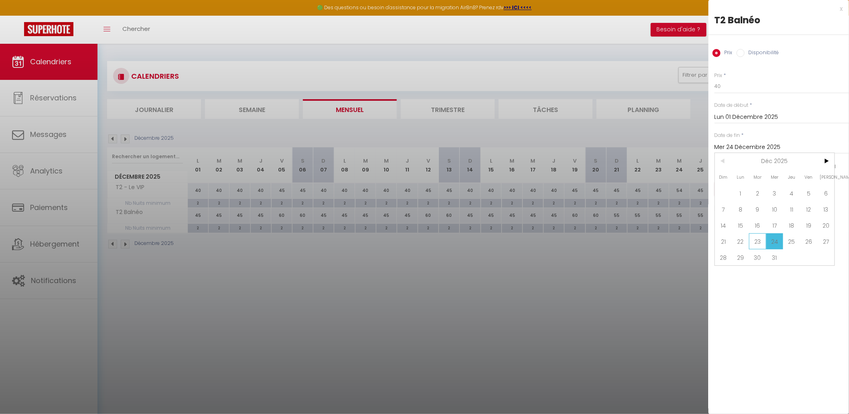
click at [674, 241] on span "23" at bounding box center [757, 241] width 17 height 16
type input "[DATE]"
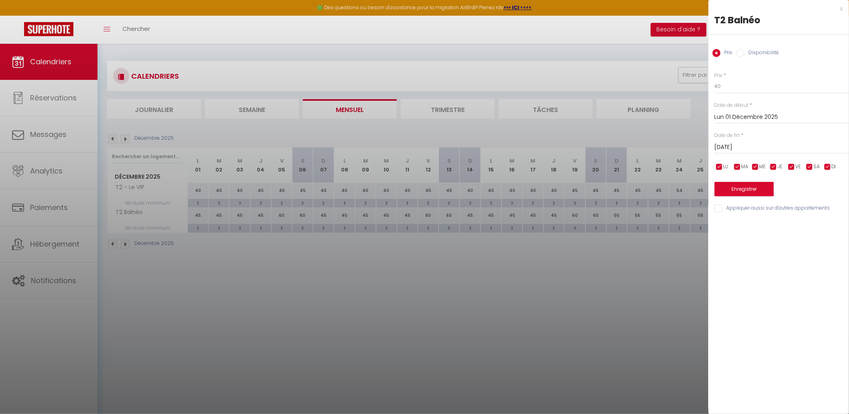
drag, startPoint x: 766, startPoint y: 208, endPoint x: 767, endPoint y: 200, distance: 8.5
click at [674, 208] on input "Appliquer aussi sur d'autres appartements" at bounding box center [782, 208] width 134 height 8
checkbox input "true"
click at [674, 185] on button "Enregistrer" at bounding box center [744, 189] width 59 height 14
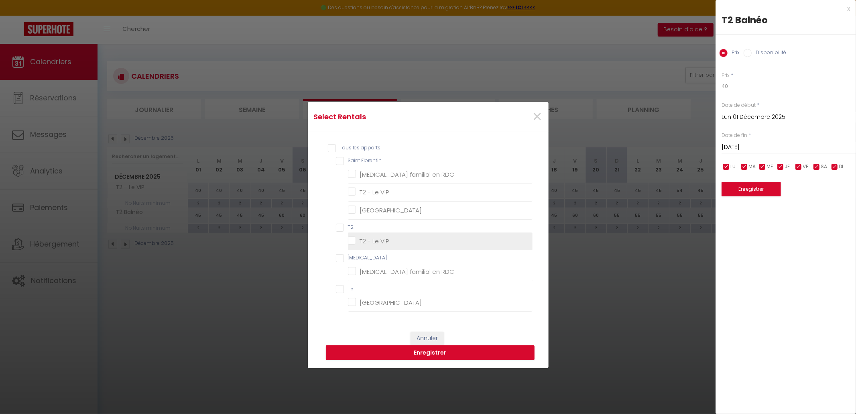
click at [373, 238] on VIP "T2 - Le VIP" at bounding box center [440, 241] width 185 height 8
checkbox VIP "true"
checkbox RDC "false"
checkbox VIP "true"
checkbox Ville "false"
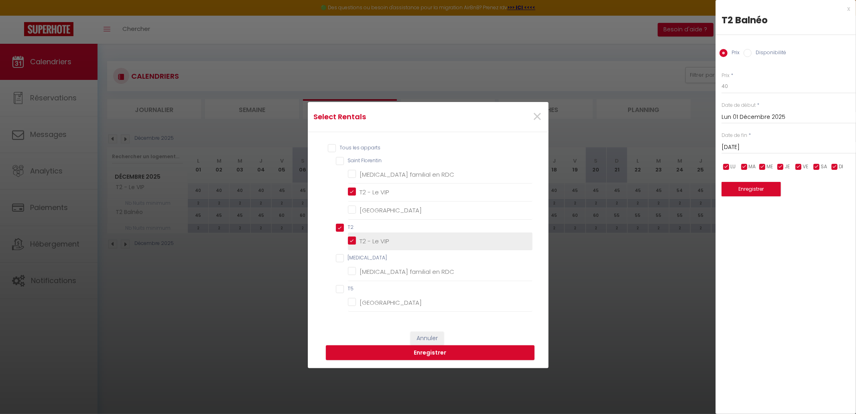
checkbox input "true"
checkbox RDC "false"
checkbox Ville "false"
click at [439, 330] on button "Enregistrer" at bounding box center [430, 352] width 209 height 15
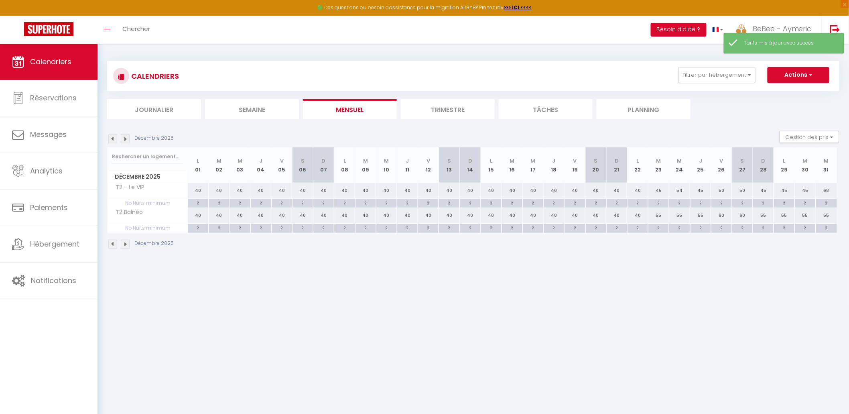
click at [195, 189] on div "40" at bounding box center [198, 190] width 21 height 15
type input "40"
type input "Lun 01 Décembre 2025"
type input "[DATE]"
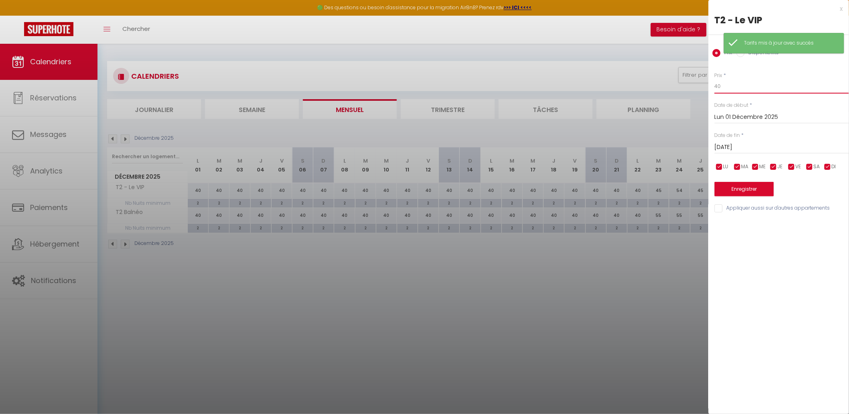
click at [674, 88] on input "40" at bounding box center [782, 86] width 134 height 14
drag, startPoint x: 722, startPoint y: 86, endPoint x: 662, endPoint y: 83, distance: 60.3
click at [662, 84] on body "🟢 Des questions ou besoin d'assistance pour la migration AirBnB? Prenez rdv >>>…" at bounding box center [424, 251] width 849 height 414
type input "35"
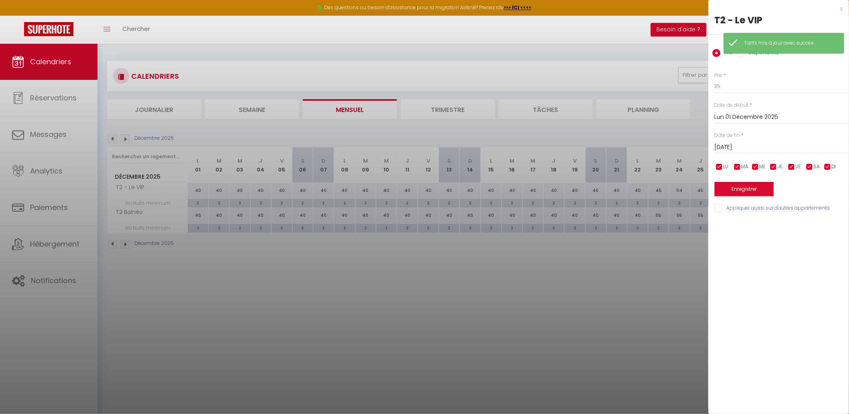
click at [674, 146] on input "[DATE]" at bounding box center [782, 147] width 134 height 10
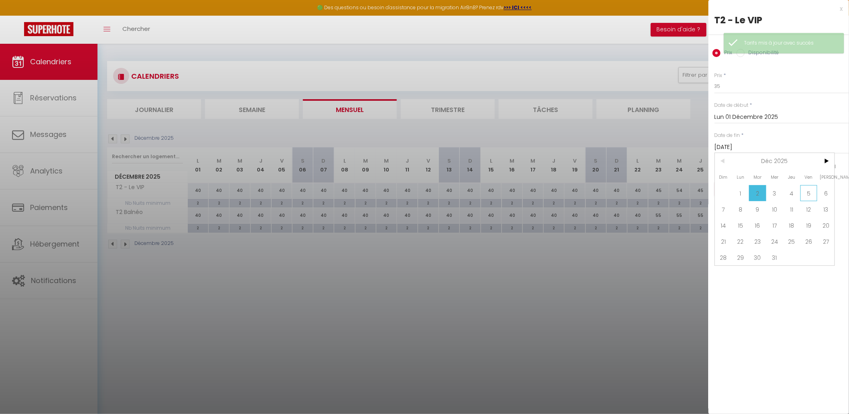
drag, startPoint x: 798, startPoint y: 193, endPoint x: 804, endPoint y: 193, distance: 6.8
click at [674, 193] on div "Dim Lun Mar Mer Jeu Ven Sam 1 2 3 4 5 6 7 8 9 10 11 12 13 14 15 16 17 18 19 20 …" at bounding box center [775, 209] width 120 height 112
click at [674, 193] on span "5" at bounding box center [809, 193] width 17 height 16
type input "Ven 05 Décembre 2025"
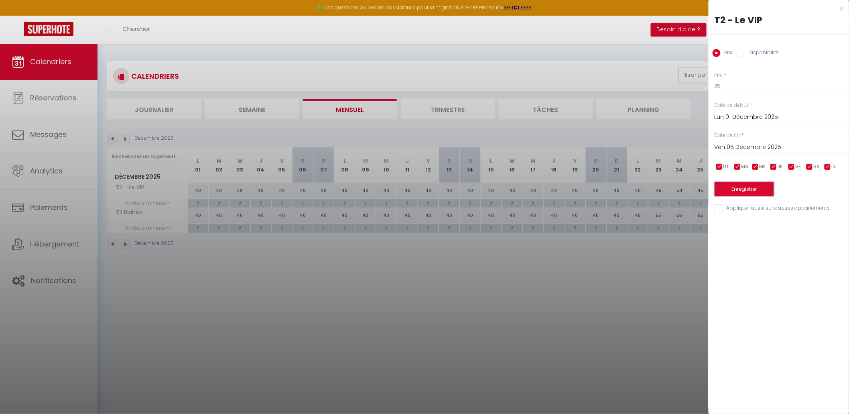
click at [674, 187] on button "Enregistrer" at bounding box center [744, 189] width 59 height 14
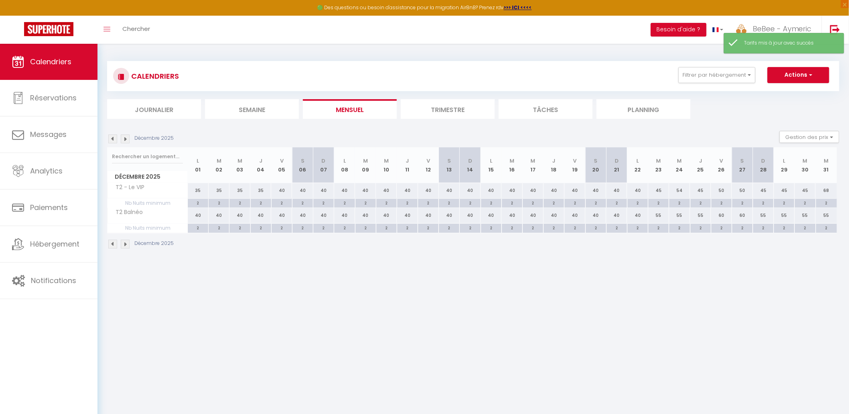
click at [201, 219] on div "40" at bounding box center [198, 215] width 21 height 15
type input "40"
type input "Lun 01 Décembre 2025"
type input "[DATE]"
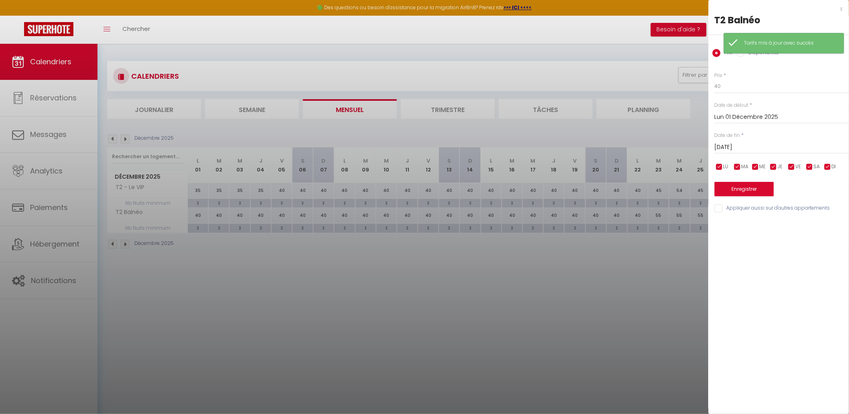
click at [492, 165] on div at bounding box center [424, 207] width 849 height 414
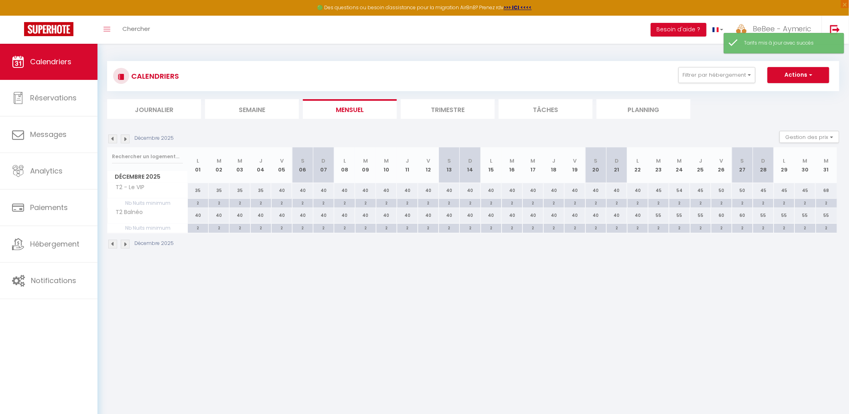
click at [360, 112] on li "Mensuel" at bounding box center [350, 109] width 94 height 20
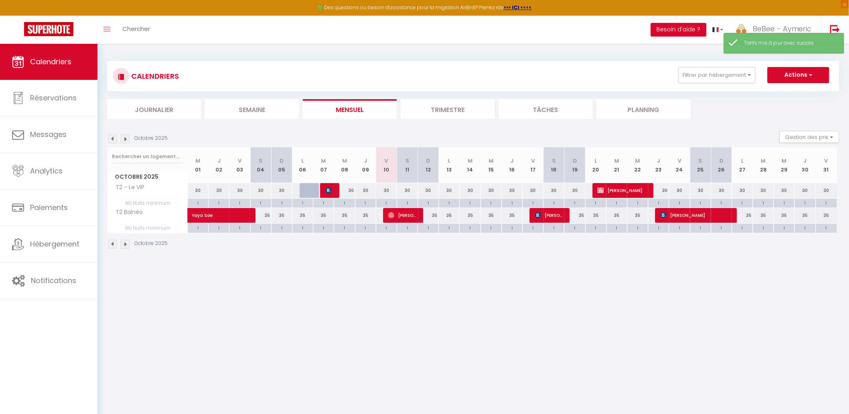
click at [674, 66] on div "CALENDRIERS Filtrer par hébergement Saint Florentin [MEDICAL_DATA] familial en …" at bounding box center [473, 76] width 733 height 30
click at [674, 70] on button "Filtrer par hébergement" at bounding box center [717, 75] width 77 height 16
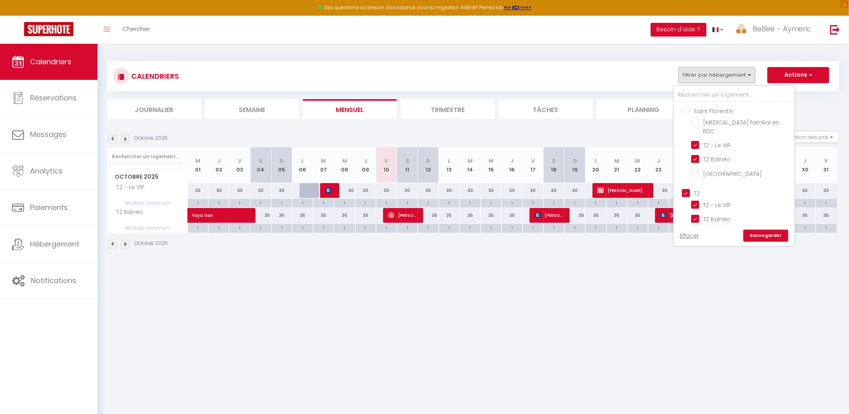
click at [674, 189] on input "T2" at bounding box center [742, 193] width 120 height 8
checkbox input "false"
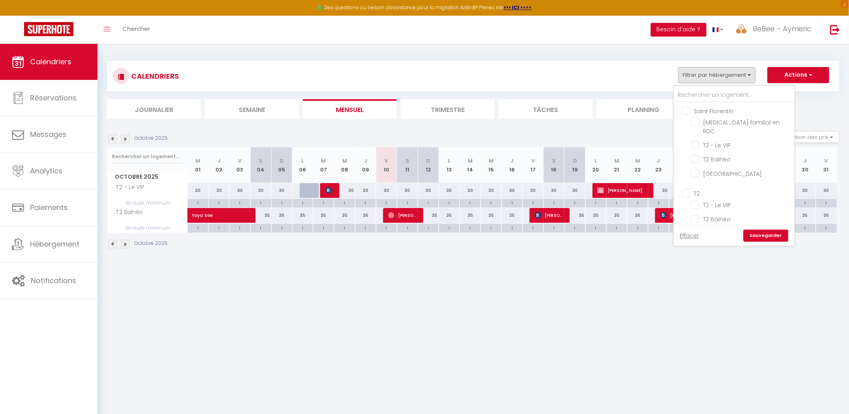
checkbox input "false"
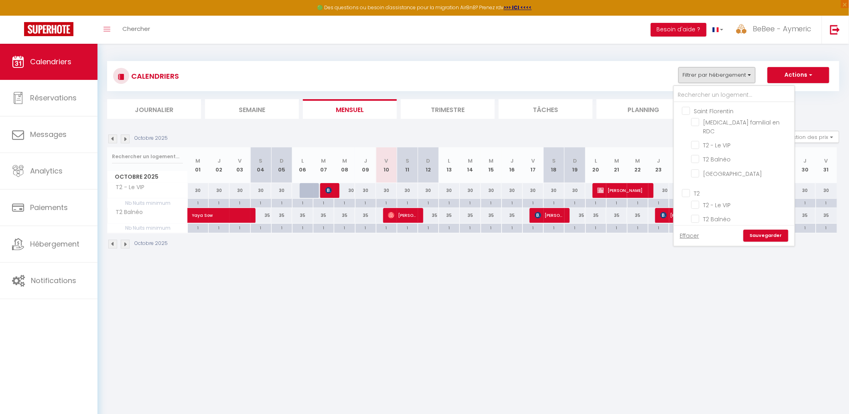
scroll to position [57, 0]
click at [674, 177] on input "[MEDICAL_DATA]" at bounding box center [742, 181] width 120 height 8
checkbox input "true"
checkbox input "false"
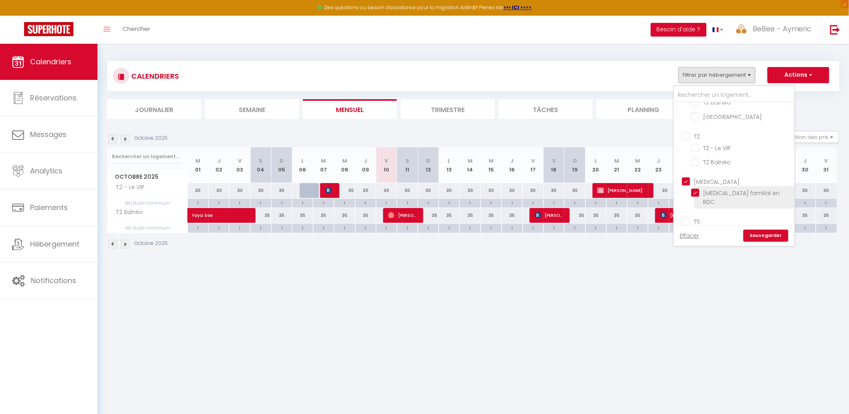
checkbox input "true"
checkbox input "false"
click at [674, 234] on link "Sauvegarder" at bounding box center [766, 236] width 45 height 12
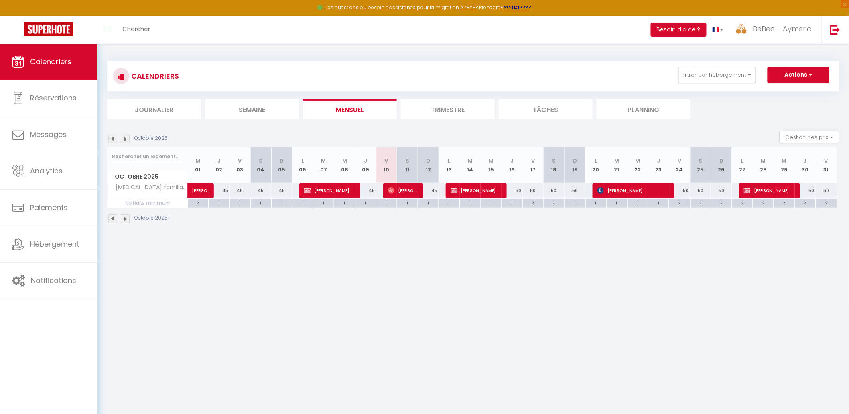
click at [537, 272] on body "🟢 Des questions ou besoin d'assistance pour la migration AirBnB? Prenez rdv >>>…" at bounding box center [424, 251] width 849 height 414
drag, startPoint x: 502, startPoint y: 202, endPoint x: 511, endPoint y: 202, distance: 9.2
click at [502, 202] on div "1" at bounding box center [512, 203] width 20 height 8
type input "1"
type input "Jeu 16 Octobre 2025"
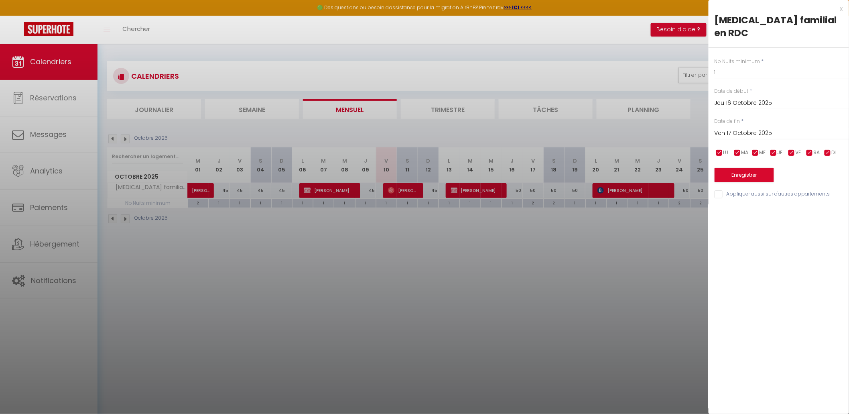
drag, startPoint x: 807, startPoint y: 122, endPoint x: 813, endPoint y: 122, distance: 6.0
click at [674, 128] on input "Ven 17 Octobre 2025" at bounding box center [782, 133] width 134 height 10
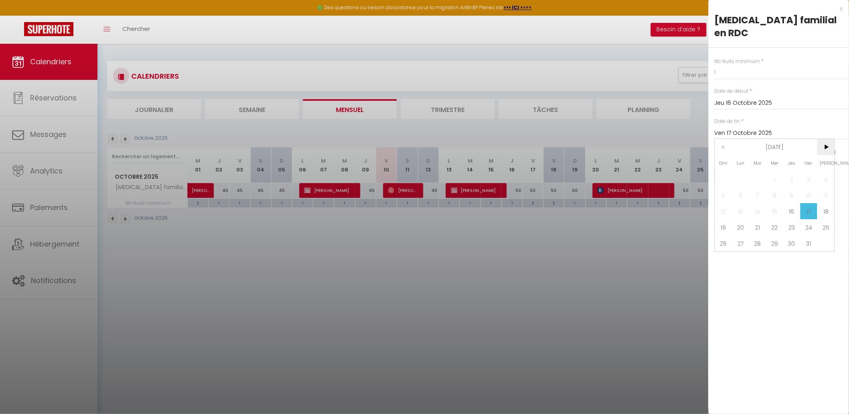
click at [674, 139] on span ">" at bounding box center [826, 147] width 17 height 16
drag, startPoint x: 806, startPoint y: 181, endPoint x: 790, endPoint y: 173, distance: 18.7
click at [674, 187] on span "7" at bounding box center [809, 195] width 17 height 16
type input "Ven 07 Novembre 2025"
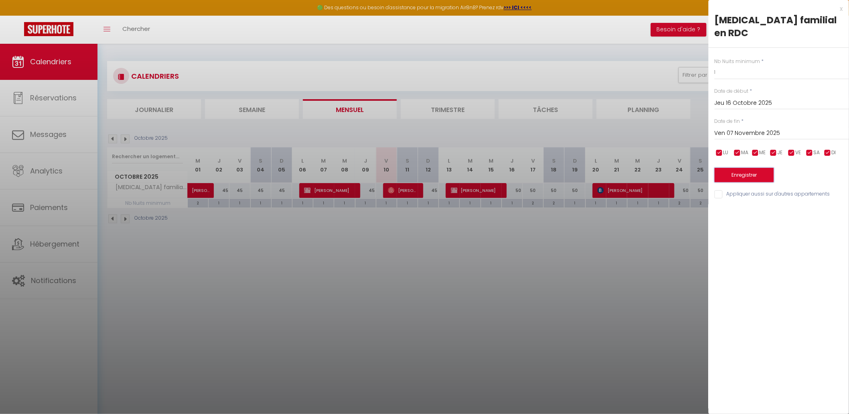
click at [674, 168] on button "Enregistrer" at bounding box center [744, 175] width 59 height 14
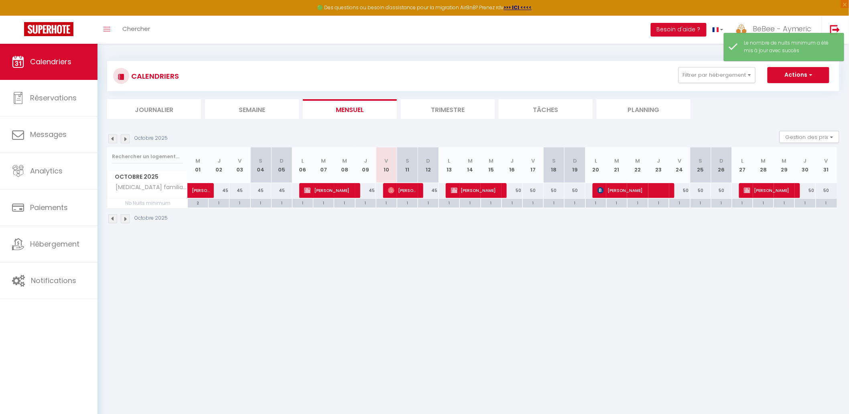
click at [430, 190] on div "45" at bounding box center [428, 190] width 21 height 15
type input "45"
type input "Dim 12 Octobre 2025"
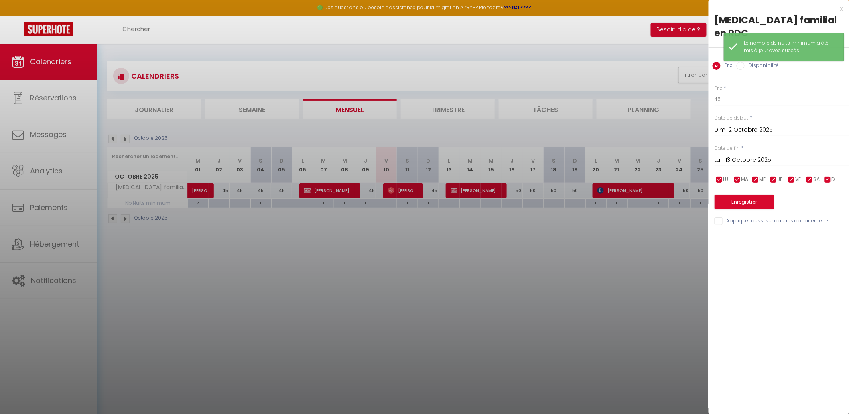
click at [674, 155] on input "Lun 13 Octobre 2025" at bounding box center [782, 160] width 134 height 10
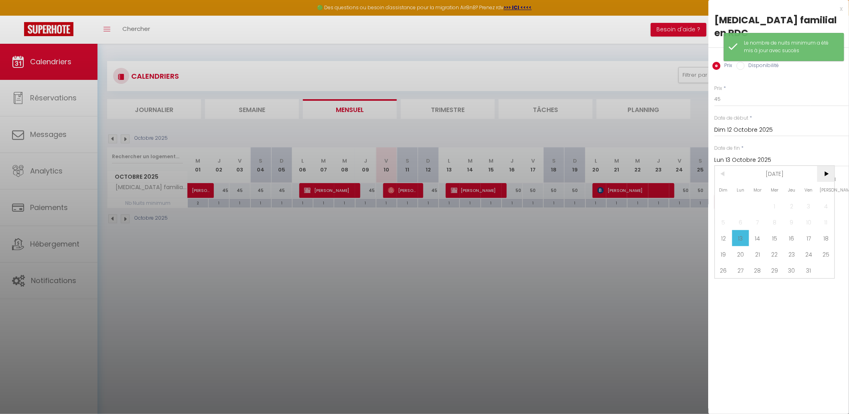
click at [674, 166] on span ">" at bounding box center [826, 174] width 17 height 16
click at [674, 214] on span "6" at bounding box center [792, 222] width 17 height 16
type input "Jeu 06 Novembre 2025"
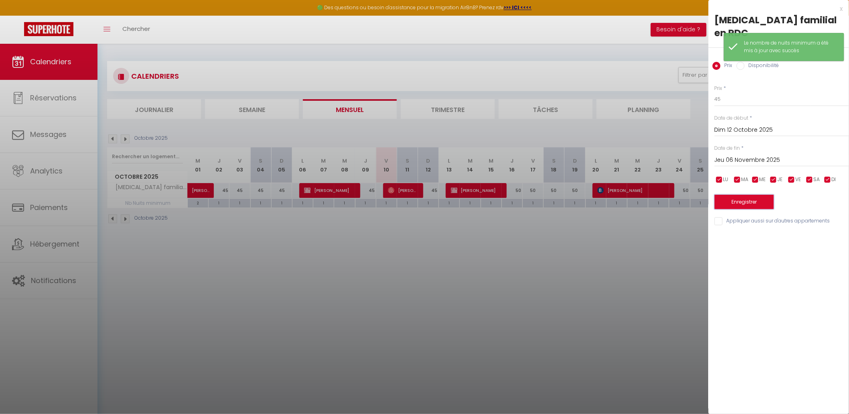
drag, startPoint x: 763, startPoint y: 188, endPoint x: 680, endPoint y: 179, distance: 83.2
click at [674, 195] on button "Enregistrer" at bounding box center [744, 202] width 59 height 14
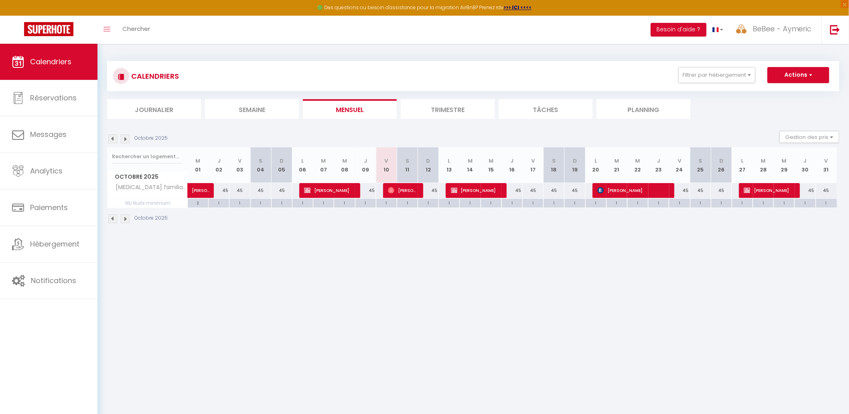
click at [123, 137] on img at bounding box center [125, 138] width 9 height 9
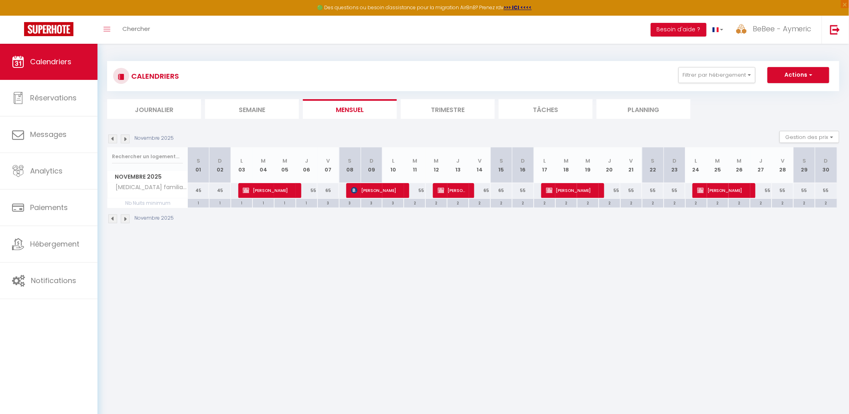
click at [312, 203] on div "1" at bounding box center [306, 203] width 21 height 8
type input "1"
type input "Jeu 06 Novembre 2025"
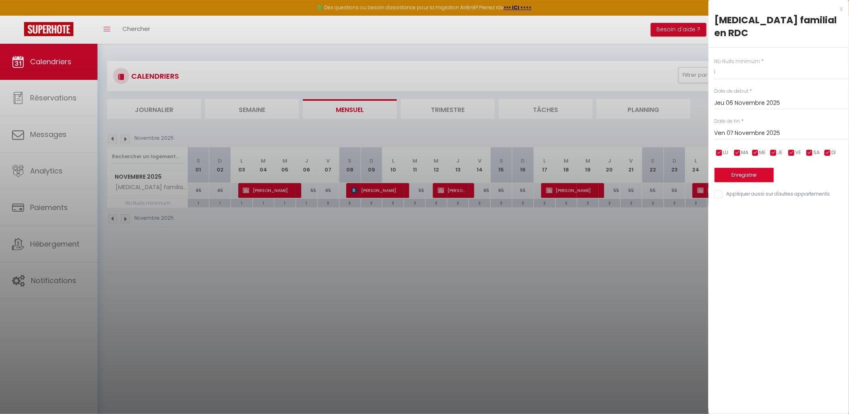
click at [674, 128] on input "Ven 07 Novembre 2025" at bounding box center [782, 133] width 134 height 10
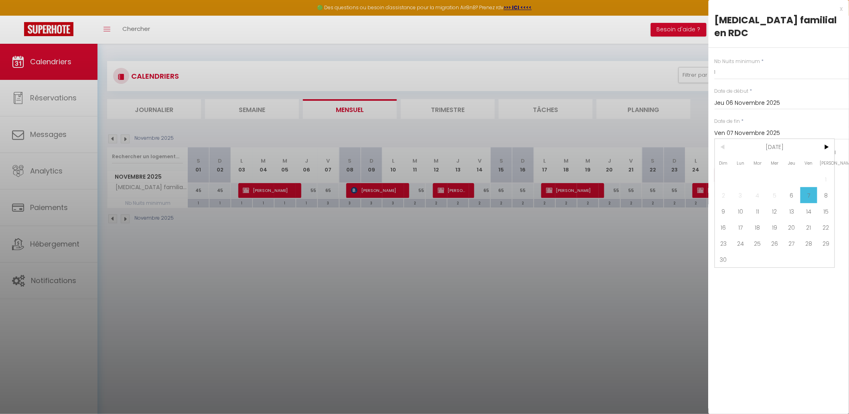
drag, startPoint x: 793, startPoint y: 200, endPoint x: 768, endPoint y: 182, distance: 31.1
click at [674, 203] on span "13" at bounding box center [792, 211] width 17 height 16
type input "Jeu 13 Novembre 2025"
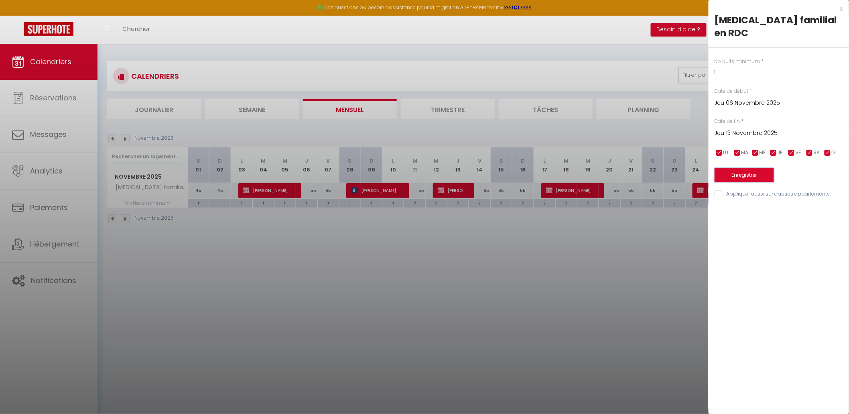
click at [674, 168] on button "Enregistrer" at bounding box center [744, 175] width 59 height 14
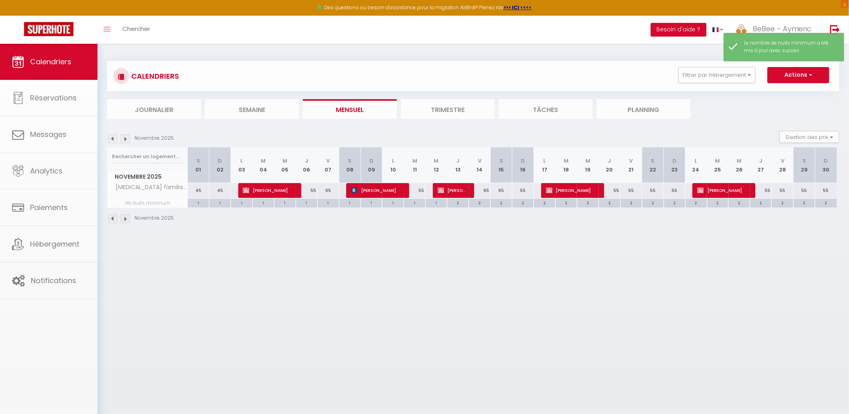
click at [315, 191] on div "55" at bounding box center [307, 190] width 22 height 15
type input "55"
type input "Jeu 06 Novembre 2025"
type input "Ven 07 Novembre 2025"
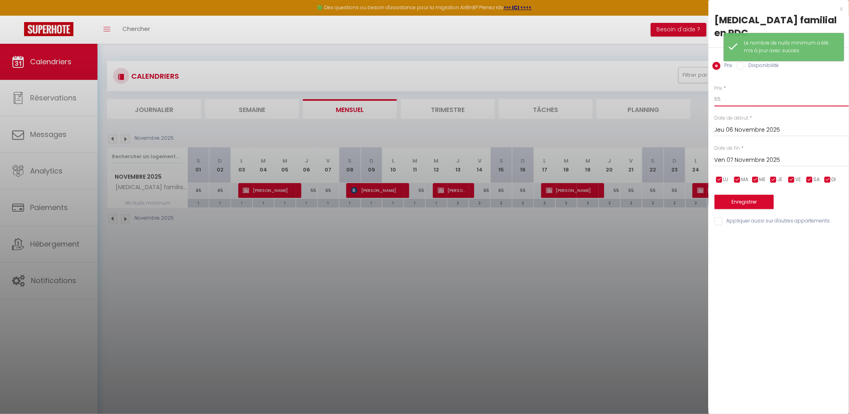
click at [674, 92] on input "55" at bounding box center [782, 99] width 134 height 14
type input "5"
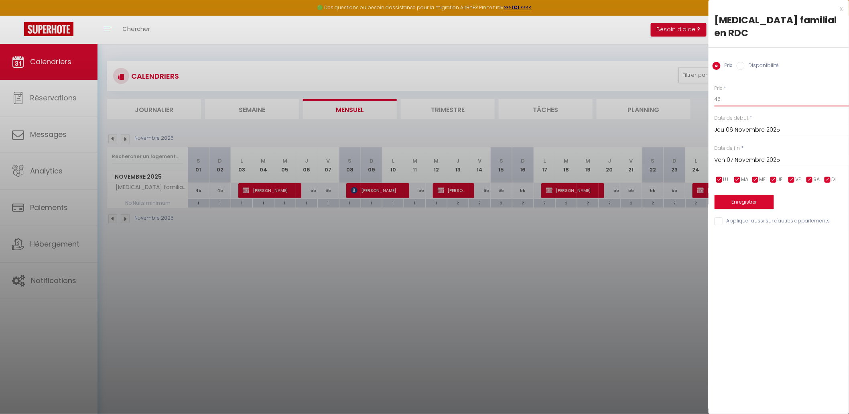
type input "45"
click at [674, 155] on input "Ven 07 Novembre 2025" at bounding box center [782, 160] width 134 height 10
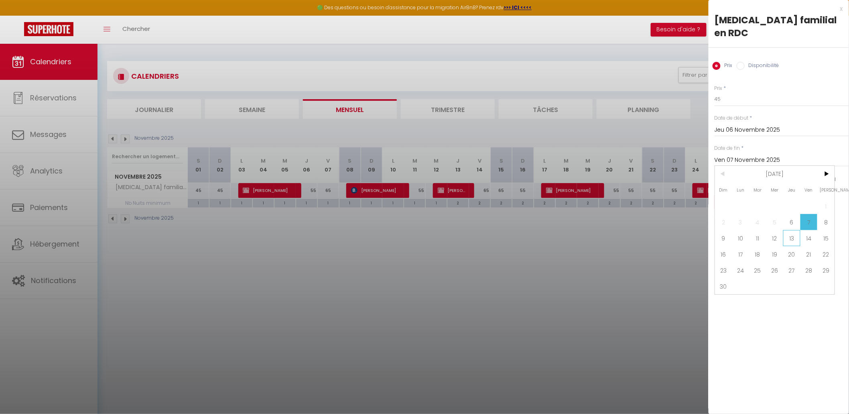
click at [674, 230] on span "13" at bounding box center [792, 238] width 17 height 16
type input "Jeu 13 Novembre 2025"
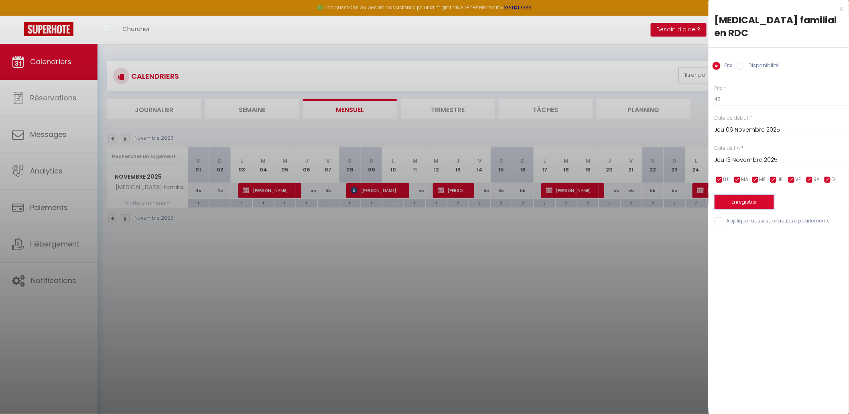
click at [674, 195] on button "Enregistrer" at bounding box center [744, 202] width 59 height 14
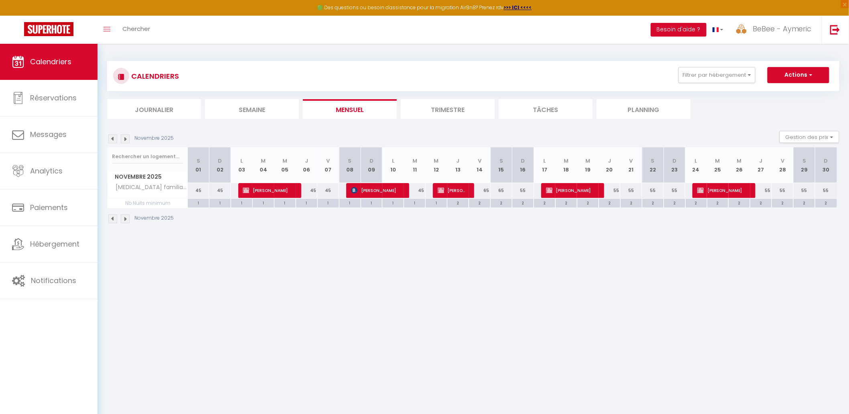
click at [500, 189] on div "65" at bounding box center [502, 190] width 22 height 15
type input "65"
type input "[DATE]"
type input "Dim 16 Novembre 2025"
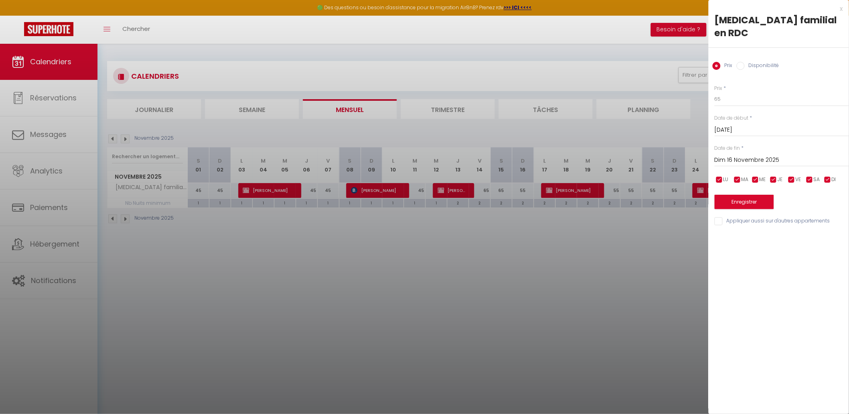
drag, startPoint x: 521, startPoint y: 210, endPoint x: 526, endPoint y: 204, distance: 7.7
click at [523, 208] on div at bounding box center [424, 207] width 849 height 414
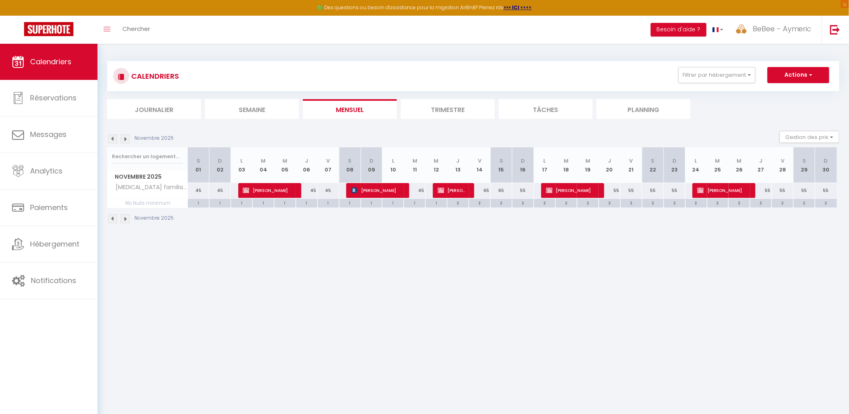
click at [522, 187] on div "55" at bounding box center [524, 190] width 22 height 15
type input "55"
type input "Dim 16 Novembre 2025"
type input "Lun 17 Novembre 2025"
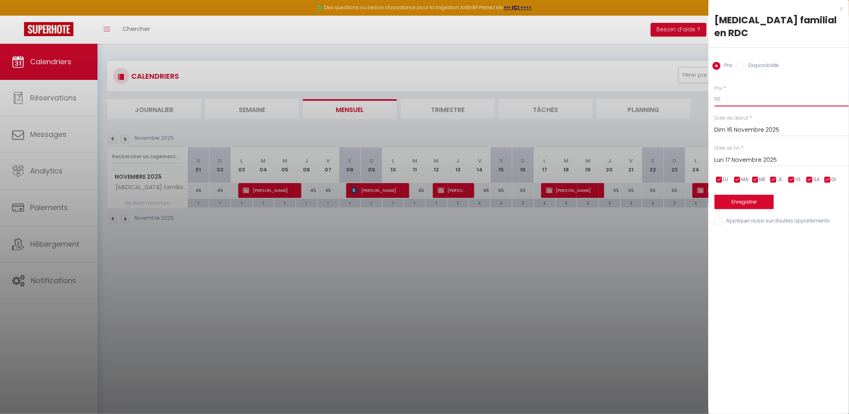
click at [674, 92] on input "55" at bounding box center [782, 99] width 134 height 14
type input "50"
click at [674, 155] on input "Lun 17 Novembre 2025" at bounding box center [782, 160] width 134 height 10
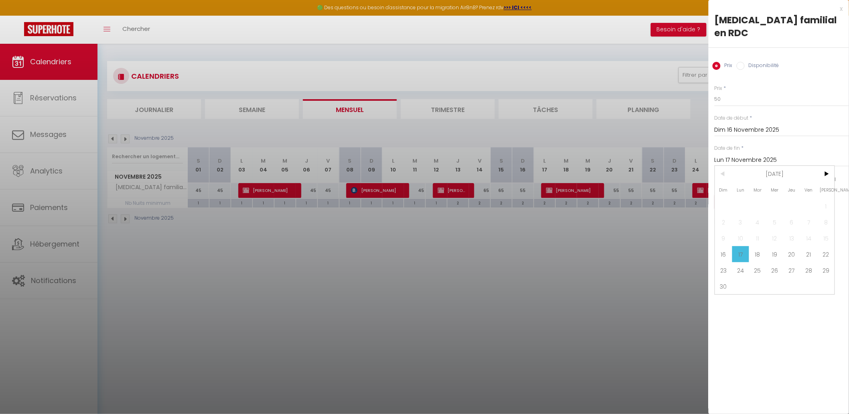
click at [674, 271] on div "Dim Lun Mar Mer Jeu Ven Sam 1 2 3 4 5 6 7 8 9 10 11 12 13 14 15 16 17 18 19 20 …" at bounding box center [775, 230] width 120 height 128
click at [674, 278] on span "30" at bounding box center [723, 286] width 17 height 16
type input "Dim 30 Novembre 2025"
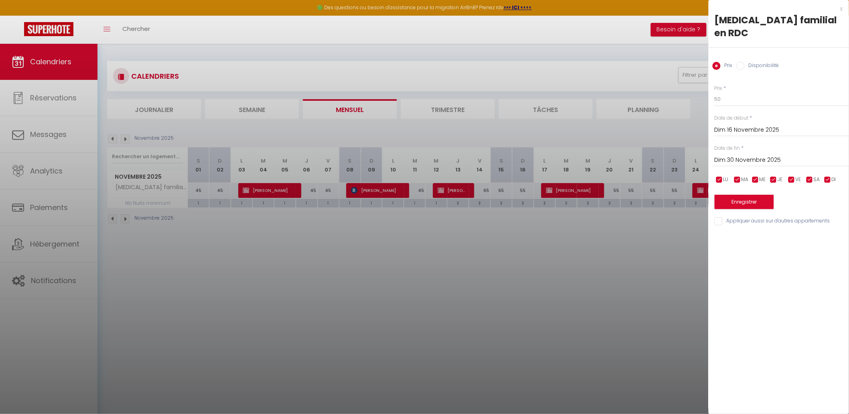
click at [674, 176] on input "checkbox" at bounding box center [810, 180] width 8 height 8
checkbox input "false"
drag, startPoint x: 798, startPoint y: 167, endPoint x: 788, endPoint y: 171, distance: 10.4
click at [674, 176] on span "VE" at bounding box center [799, 180] width 6 height 8
checkbox input "false"
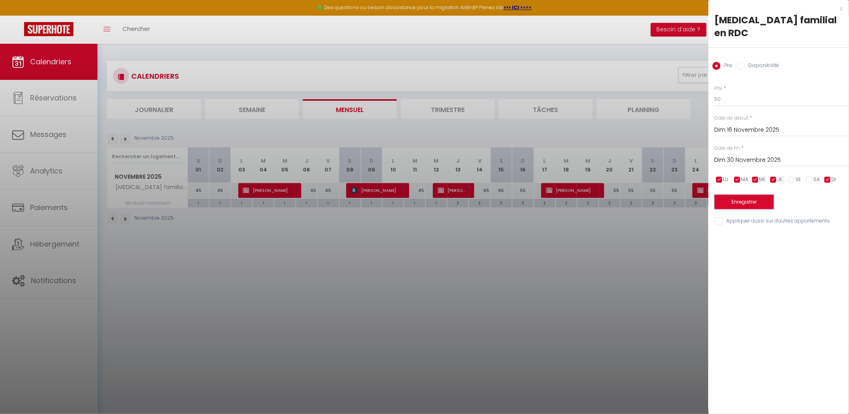
click at [674, 195] on button "Enregistrer" at bounding box center [744, 202] width 59 height 14
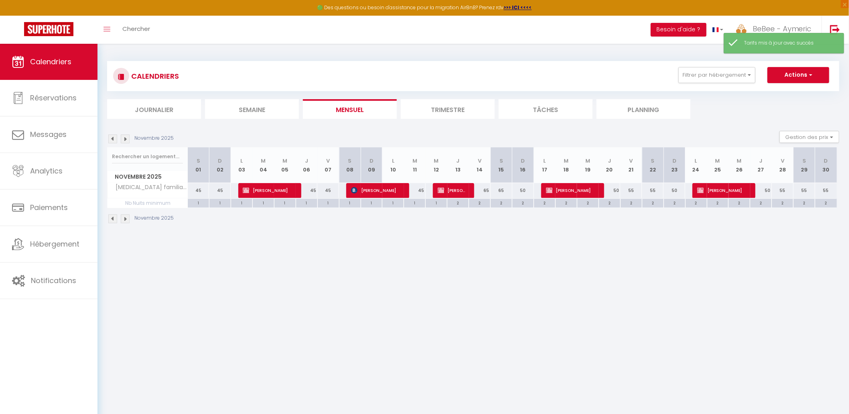
drag, startPoint x: 485, startPoint y: 189, endPoint x: 510, endPoint y: 179, distance: 26.6
click at [485, 189] on body "🟢 Des questions ou besoin d'assistance pour la migration AirBnB? Prenez rdv >>>…" at bounding box center [424, 251] width 849 height 414
click at [486, 191] on div "65" at bounding box center [480, 190] width 22 height 15
type input "65"
type input "Ven 14 Novembre 2025"
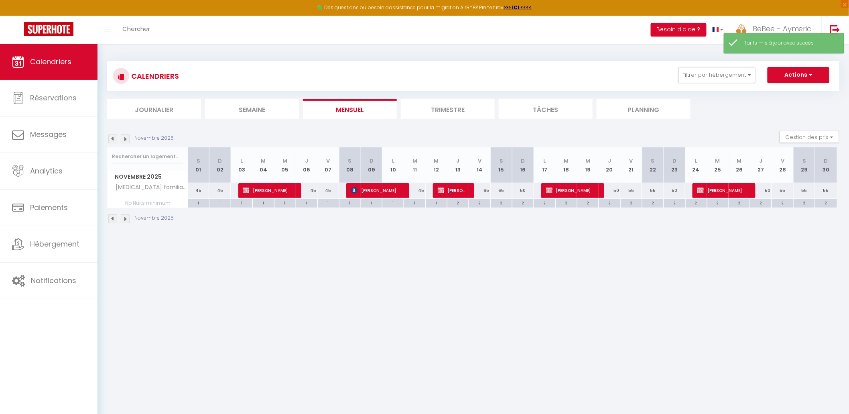
type input "[DATE]"
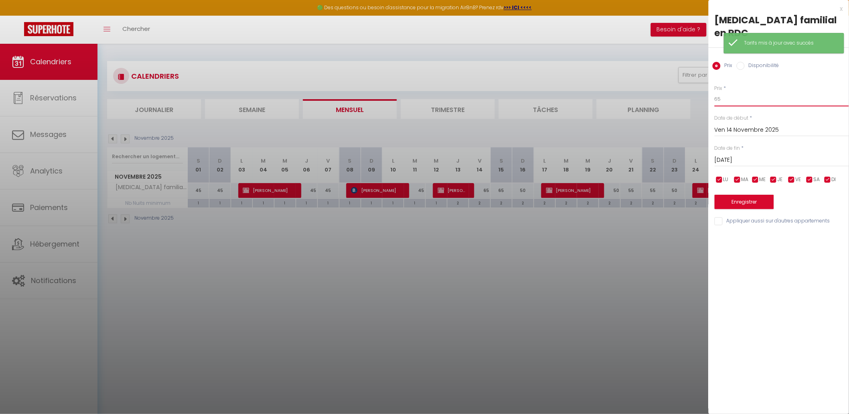
click at [674, 92] on input "65" at bounding box center [782, 99] width 134 height 14
type input "6"
type input "55"
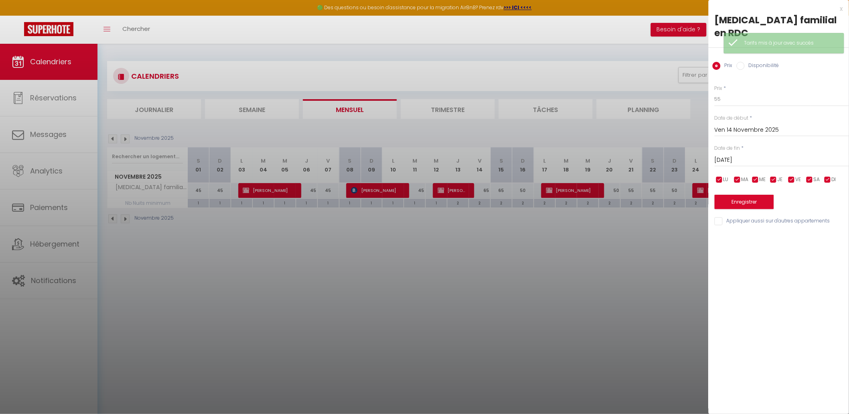
click at [674, 155] on input "[DATE]" at bounding box center [782, 160] width 134 height 10
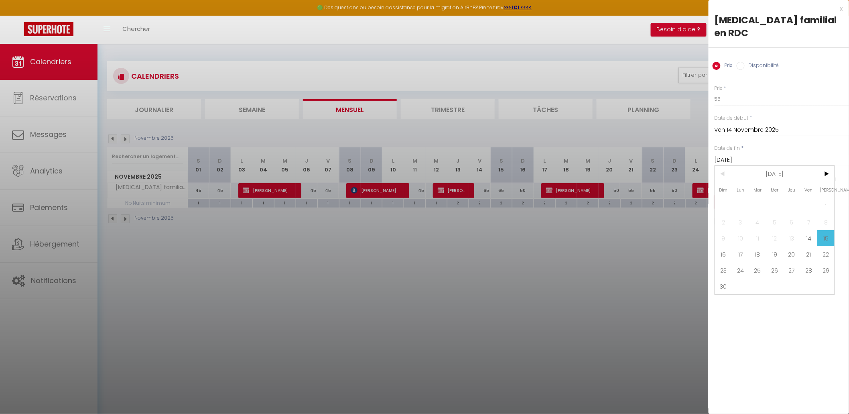
drag, startPoint x: 730, startPoint y: 237, endPoint x: 741, endPoint y: 211, distance: 28.4
click at [674, 246] on span "16" at bounding box center [723, 254] width 17 height 16
type input "Dim 16 Novembre 2025"
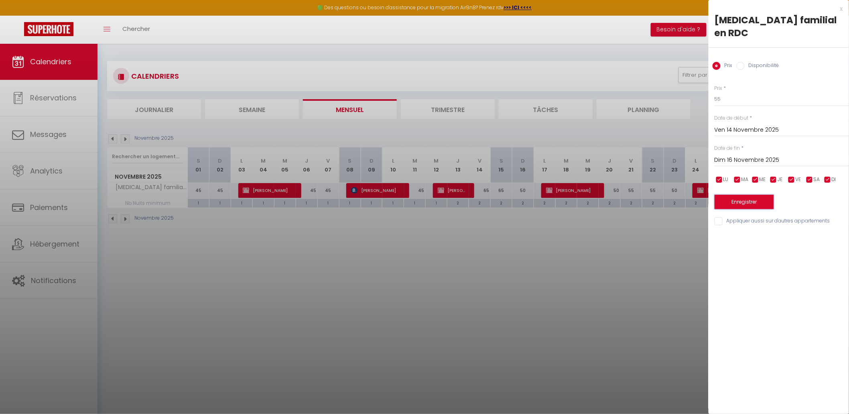
click at [674, 195] on button "Enregistrer" at bounding box center [744, 202] width 59 height 14
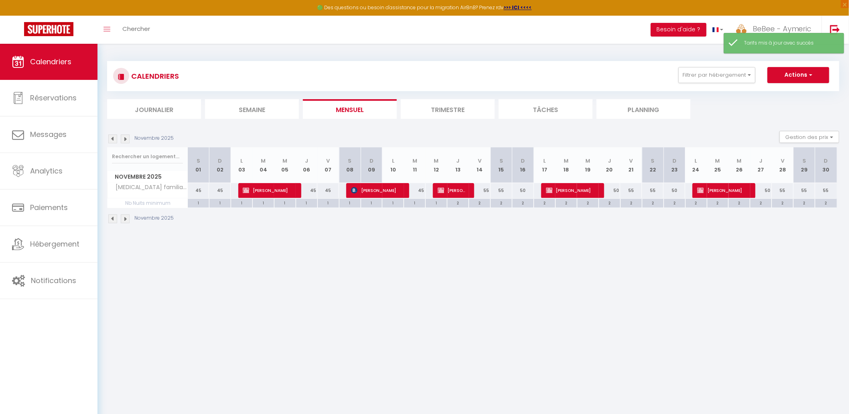
click at [674, 188] on div "55" at bounding box center [827, 190] width 22 height 15
type input "55"
type input "Dim 30 Novembre 2025"
type input "Lun 01 Décembre 2025"
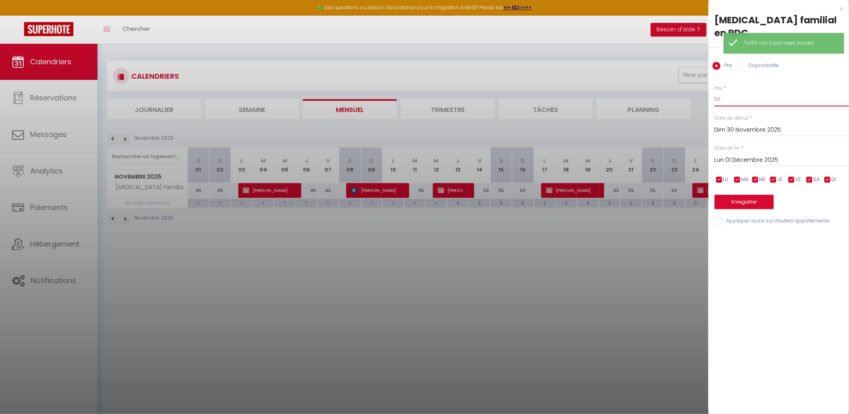
click at [674, 92] on input "55" at bounding box center [782, 99] width 134 height 14
type input "50"
click at [674, 198] on div "Prix * 50 Statut * Disponible Indisponible Date de début * [DATE] < [DATE] > Di…" at bounding box center [779, 151] width 141 height 152
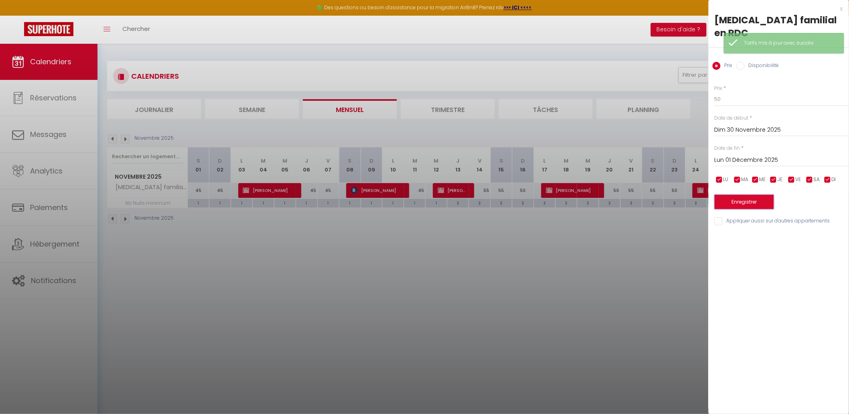
click at [674, 195] on button "Enregistrer" at bounding box center [744, 202] width 59 height 14
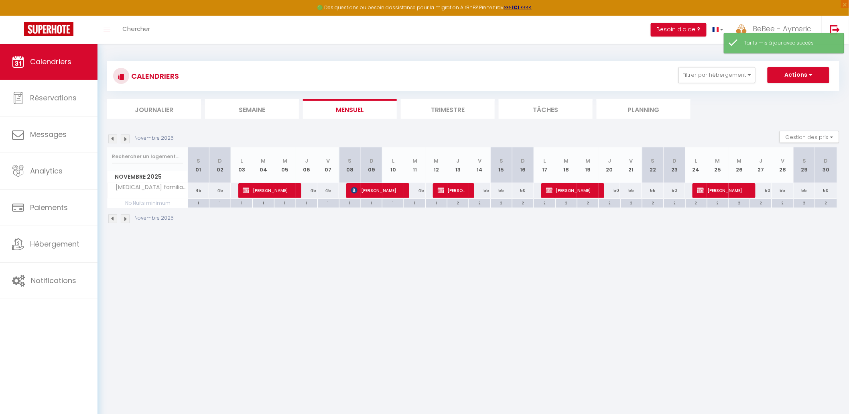
click at [127, 136] on img at bounding box center [125, 138] width 9 height 9
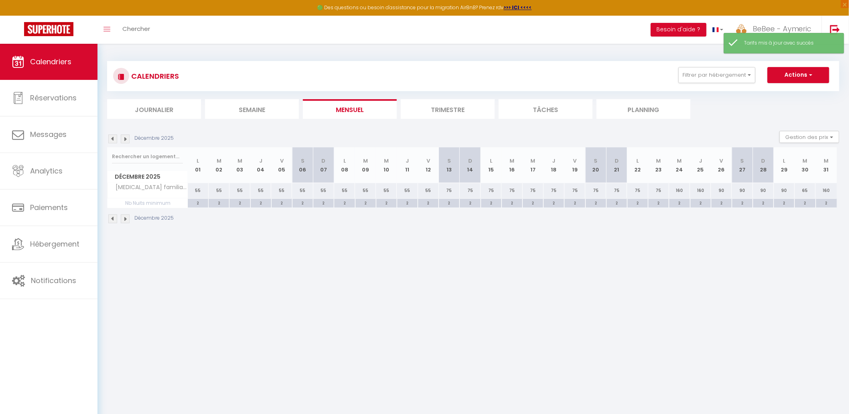
click at [367, 111] on li "Mensuel" at bounding box center [350, 109] width 94 height 20
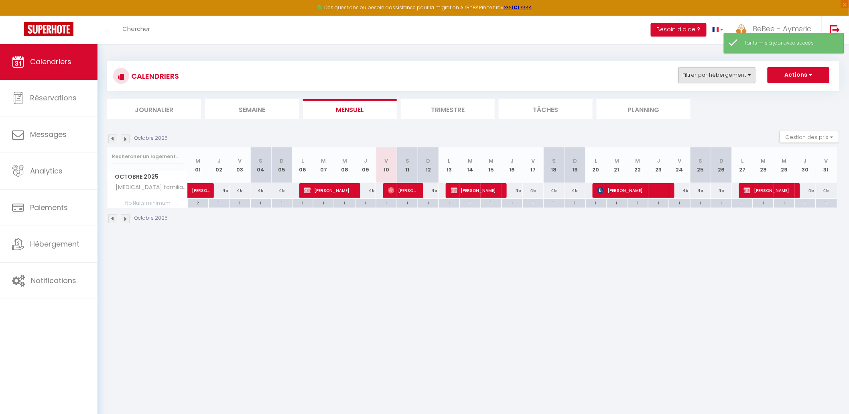
click at [674, 83] on div "CALENDRIERS Filtrer par hébergement Saint Florentin [MEDICAL_DATA] familial en …" at bounding box center [473, 76] width 721 height 18
drag, startPoint x: 707, startPoint y: 77, endPoint x: 726, endPoint y: 104, distance: 33.3
click at [674, 77] on button "Filtrer par hébergement" at bounding box center [717, 75] width 77 height 16
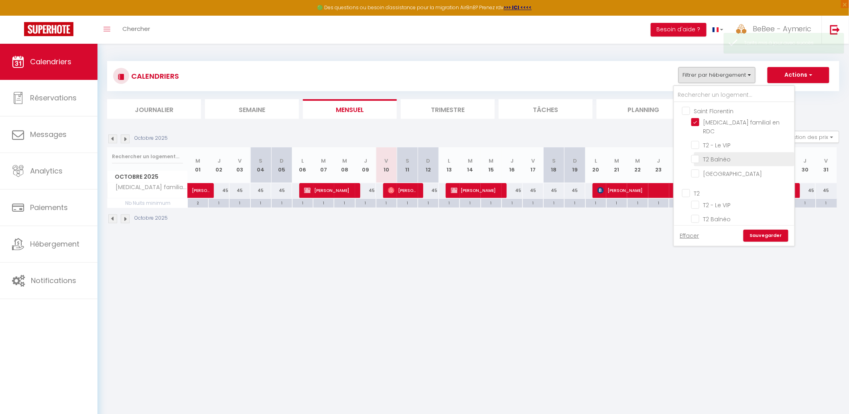
drag, startPoint x: 701, startPoint y: 122, endPoint x: 709, endPoint y: 143, distance: 21.8
click at [674, 122] on input "[MEDICAL_DATA] familial en RDC" at bounding box center [742, 122] width 100 height 8
checkbox input "false"
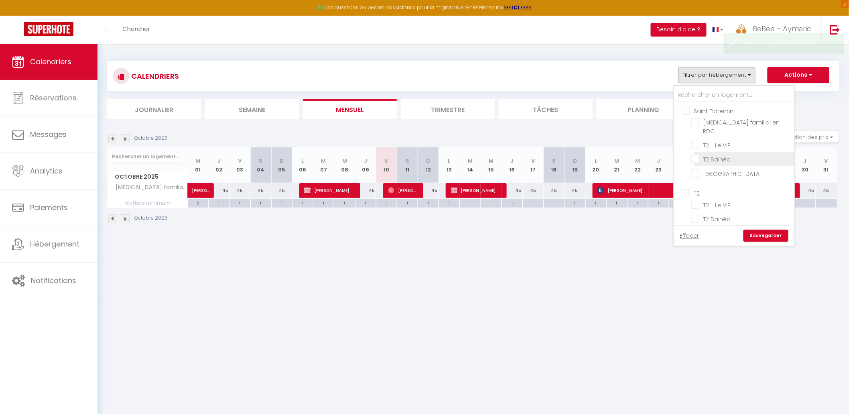
checkbox input "false"
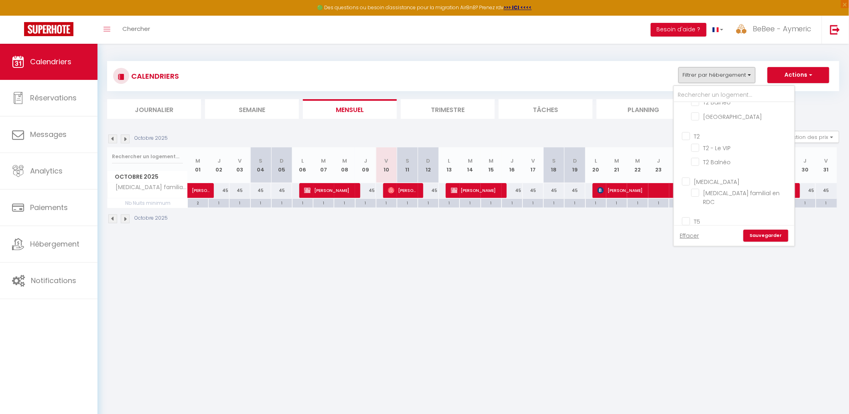
click at [674, 228] on input "[GEOGRAPHIC_DATA]" at bounding box center [742, 232] width 100 height 8
checkbox input "true"
click at [674, 234] on link "Sauvegarder" at bounding box center [766, 236] width 45 height 12
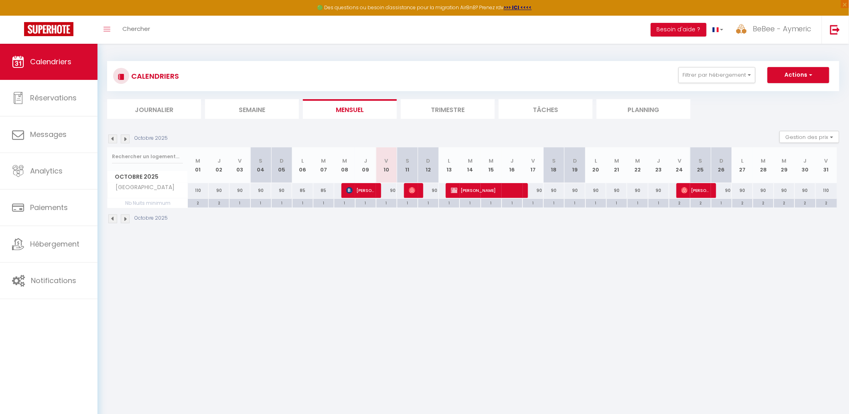
click at [359, 109] on li "Mensuel" at bounding box center [350, 109] width 94 height 20
click at [530, 204] on div "1" at bounding box center [533, 203] width 20 height 8
type input "1"
type input "Ven 17 Octobre 2025"
type input "Sam 18 Octobre 2025"
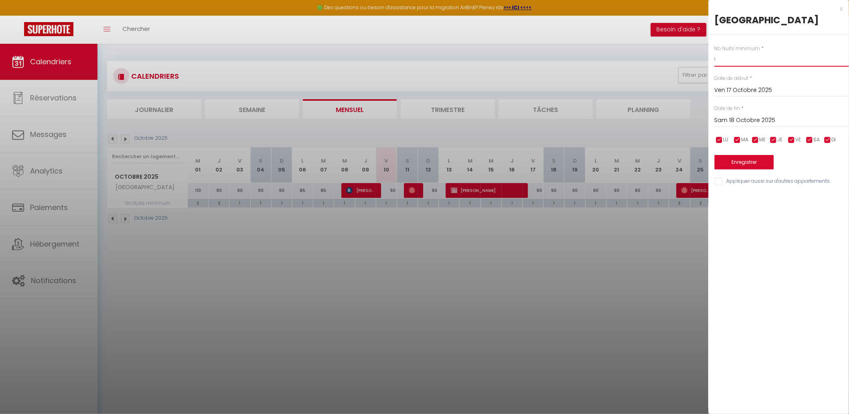
click at [674, 60] on input "1" at bounding box center [782, 59] width 134 height 14
type input "2"
drag, startPoint x: 770, startPoint y: 117, endPoint x: 788, endPoint y: 125, distance: 20.3
click at [674, 117] on input "Sam 18 Octobre 2025" at bounding box center [782, 120] width 134 height 10
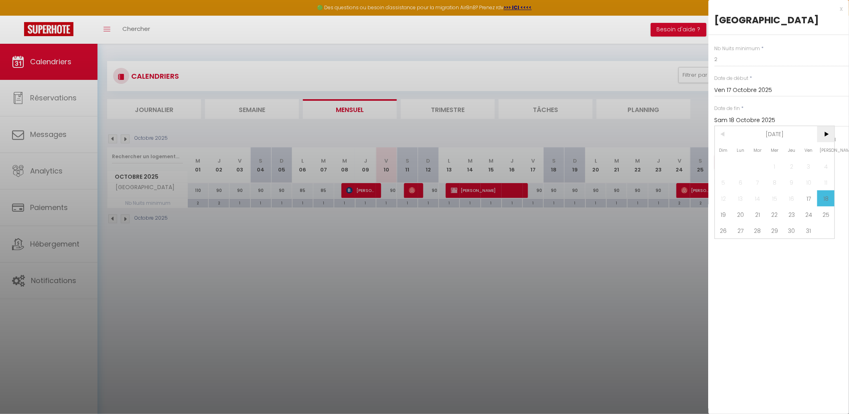
click at [674, 135] on span ">" at bounding box center [826, 134] width 17 height 16
click at [674, 176] on span "8" at bounding box center [826, 182] width 17 height 16
type input "Sam 08 Novembre 2025"
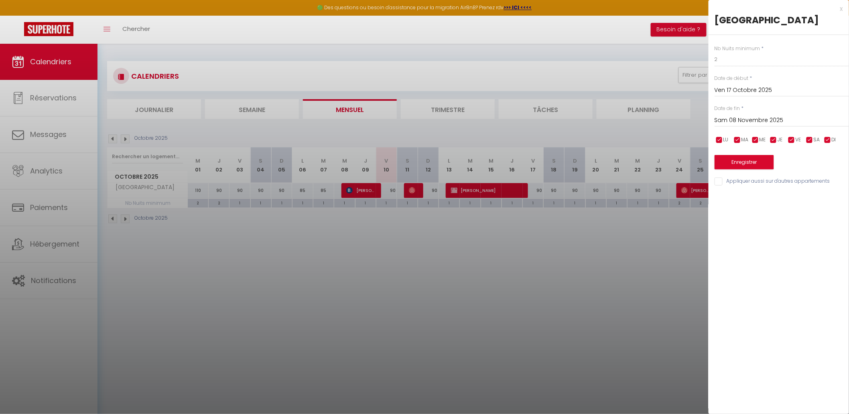
click at [674, 172] on div "Nb Nuits minimum * 2 Date de début * [DATE] < [DATE] > Dim Lun Mar Mer Jeu Ven …" at bounding box center [779, 111] width 141 height 152
click at [674, 167] on button "Enregistrer" at bounding box center [744, 162] width 59 height 14
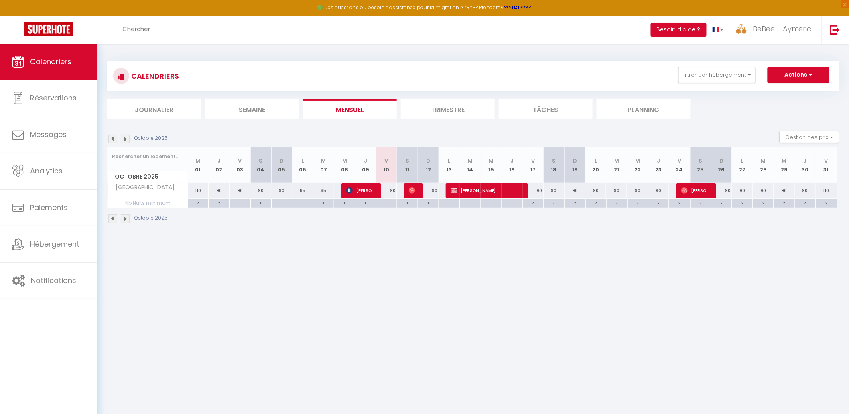
click at [127, 142] on img at bounding box center [125, 138] width 9 height 9
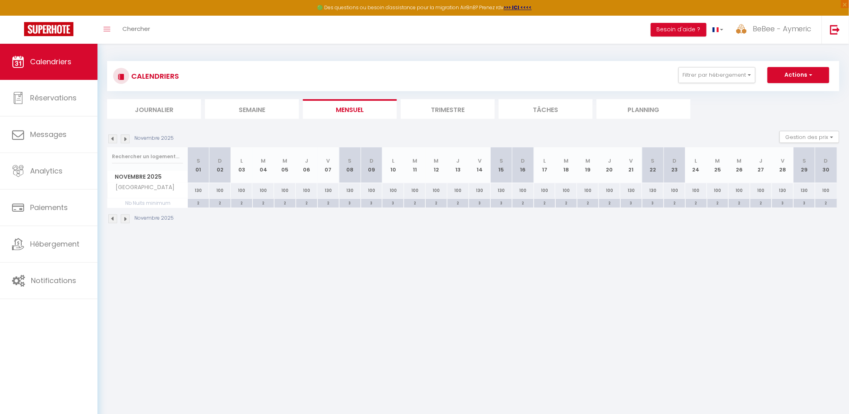
click at [224, 191] on div "100" at bounding box center [220, 190] width 22 height 15
type input "100"
type input "Dim 02 Novembre 2025"
type input "Lun 03 Novembre 2025"
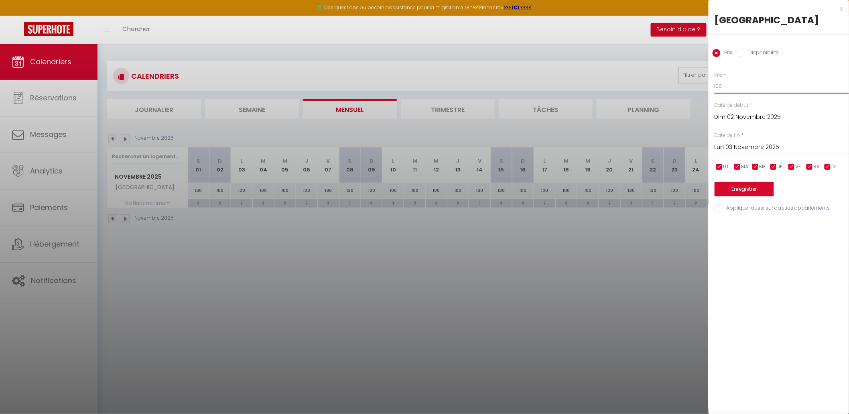
click at [674, 82] on input "100" at bounding box center [782, 86] width 134 height 14
type input "90"
click at [674, 147] on input "Lun 03 Novembre 2025" at bounding box center [782, 147] width 134 height 10
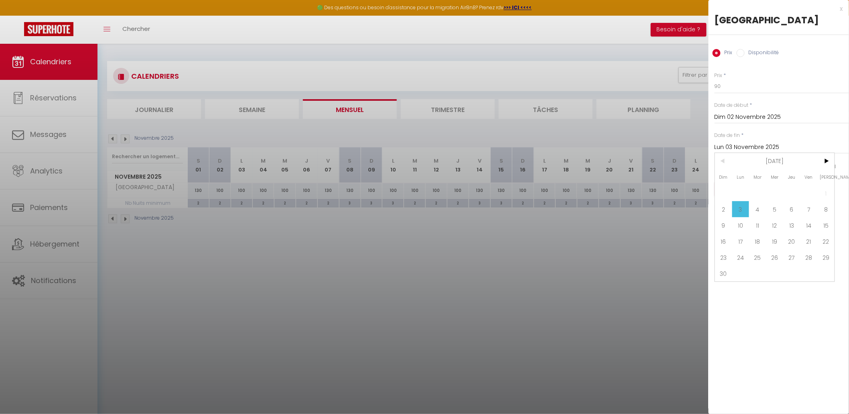
drag, startPoint x: 729, startPoint y: 273, endPoint x: 751, endPoint y: 251, distance: 30.4
click at [674, 272] on span "30" at bounding box center [723, 273] width 17 height 16
type input "Dim 30 Novembre 2025"
drag, startPoint x: 812, startPoint y: 167, endPoint x: 802, endPoint y: 167, distance: 10.0
click at [674, 167] on input "checkbox" at bounding box center [810, 167] width 8 height 8
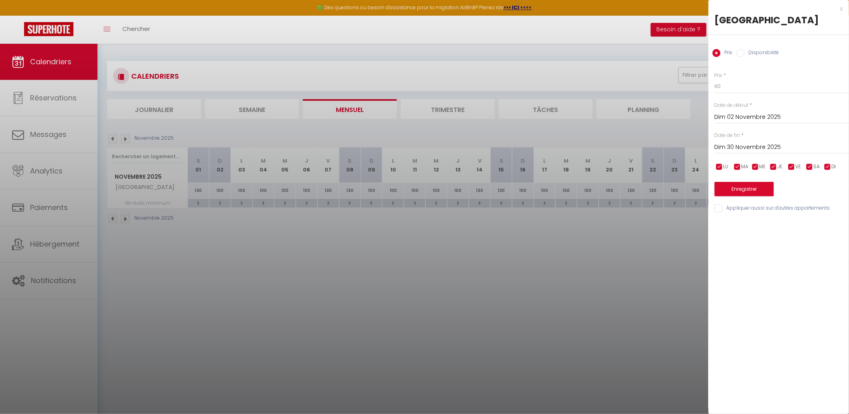
checkbox input "false"
drag, startPoint x: 798, startPoint y: 167, endPoint x: 772, endPoint y: 181, distance: 29.8
click at [674, 167] on span "VE" at bounding box center [799, 167] width 6 height 8
checkbox input "false"
drag, startPoint x: 758, startPoint y: 187, endPoint x: 754, endPoint y: 188, distance: 4.2
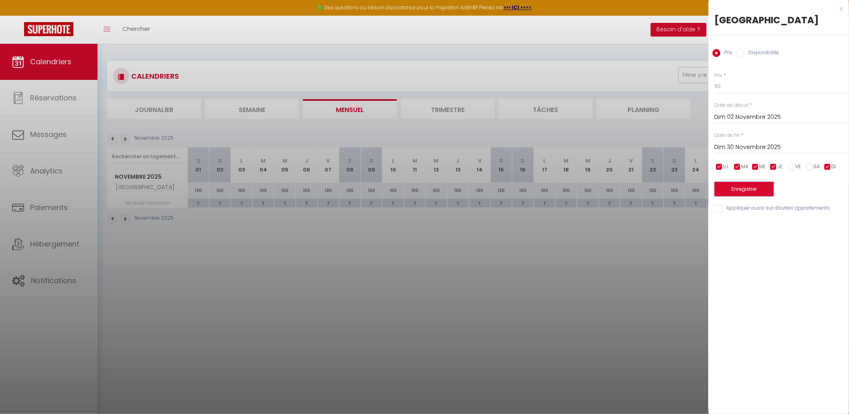
click at [674, 187] on button "Enregistrer" at bounding box center [744, 189] width 59 height 14
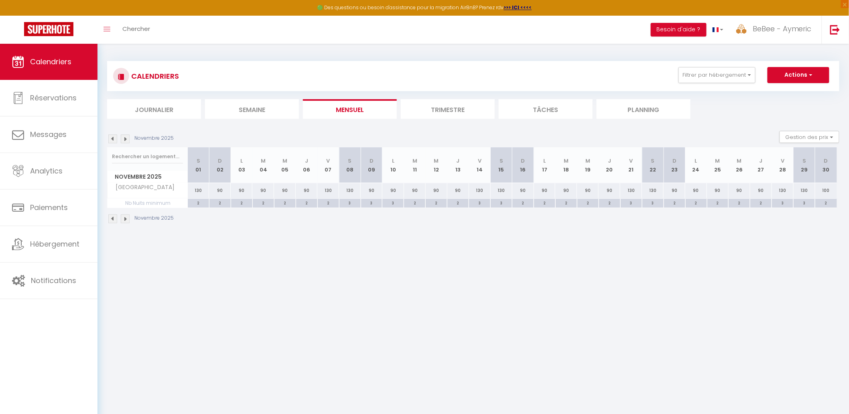
click at [202, 190] on div "130" at bounding box center [199, 190] width 22 height 15
type input "130"
type input "[DATE]"
type input "Dim 02 Novembre 2025"
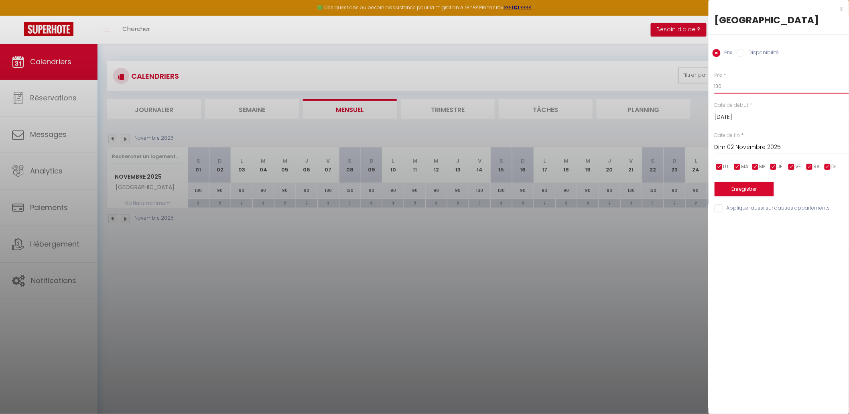
click at [674, 84] on input "130" at bounding box center [782, 86] width 134 height 14
type input "100"
click at [674, 141] on div "[DATE] < [DATE] > Dim Lun Mar Mer Jeu Ven Sam 1 2 3 4 5 6 7 8 9 10 11 12 13 14 …" at bounding box center [782, 146] width 134 height 14
click at [674, 144] on input "Dim 02 Novembre 2025" at bounding box center [782, 147] width 134 height 10
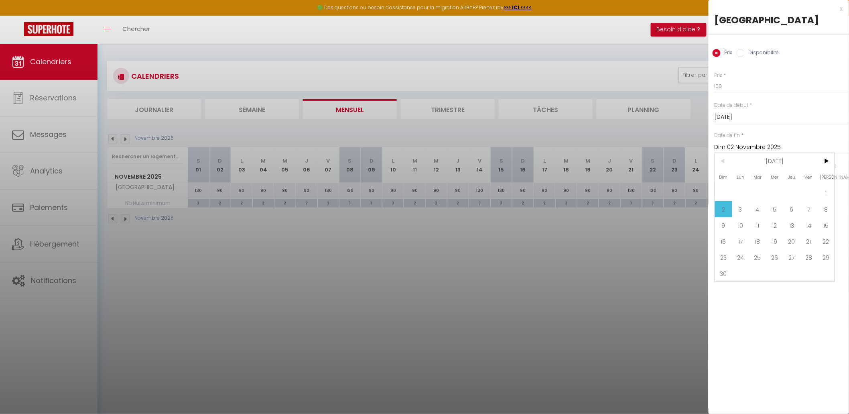
drag, startPoint x: 771, startPoint y: 247, endPoint x: 778, endPoint y: 240, distance: 9.4
click at [674, 246] on span "19" at bounding box center [775, 241] width 17 height 16
type input "Mer 19 Novembre 2025"
click at [674, 164] on input "checkbox" at bounding box center [828, 167] width 8 height 8
checkbox input "false"
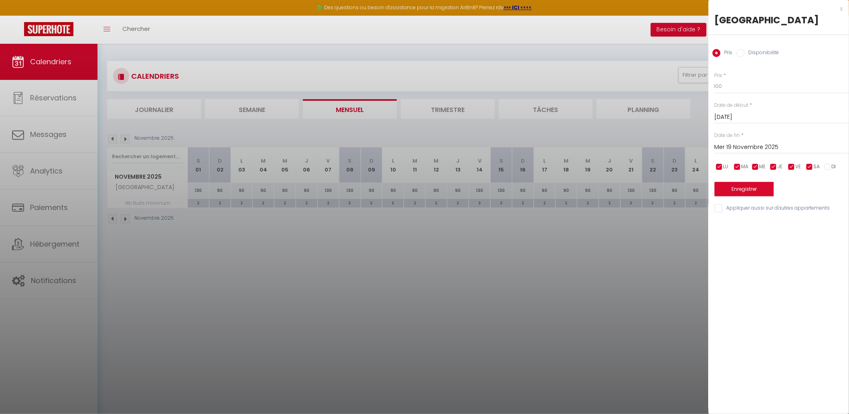
click at [674, 168] on div "LU MA ME JE VE SA DI" at bounding box center [782, 167] width 145 height 10
drag, startPoint x: 758, startPoint y: 167, endPoint x: 734, endPoint y: 167, distance: 24.5
click at [674, 167] on input "checkbox" at bounding box center [756, 167] width 8 height 8
checkbox input "false"
click at [674, 167] on div "LU MA ME JE VE SA DI" at bounding box center [782, 167] width 145 height 10
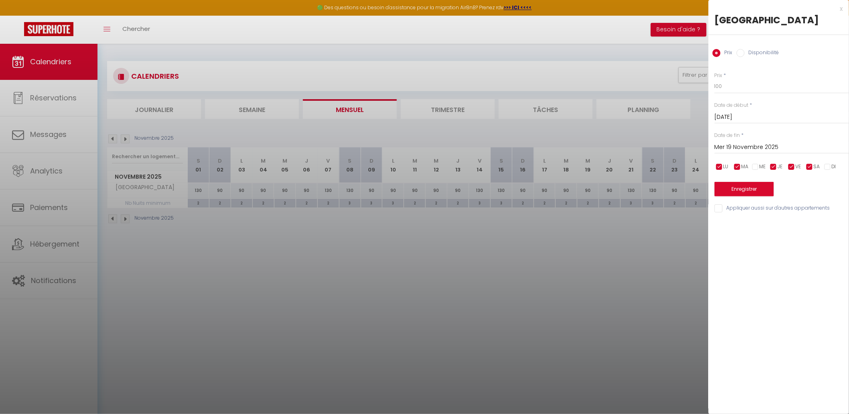
drag, startPoint x: 723, startPoint y: 167, endPoint x: 765, endPoint y: 165, distance: 42.2
click at [674, 166] on li "LU" at bounding box center [724, 167] width 8 height 9
checkbox input "false"
drag, startPoint x: 778, startPoint y: 167, endPoint x: 763, endPoint y: 169, distance: 15.3
click at [674, 167] on li "JE" at bounding box center [778, 167] width 8 height 9
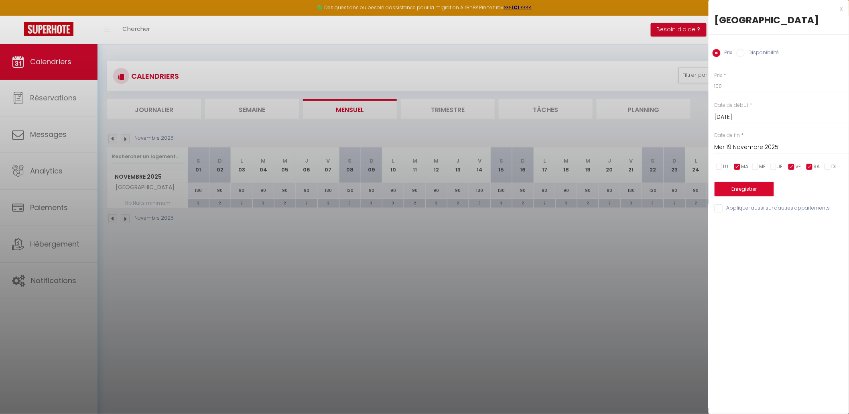
checkbox input "false"
drag, startPoint x: 729, startPoint y: 169, endPoint x: 736, endPoint y: 167, distance: 6.5
click at [674, 168] on div "LU MA ME JE VE SA DI" at bounding box center [782, 167] width 145 height 10
click at [674, 167] on input "checkbox" at bounding box center [738, 167] width 8 height 8
checkbox input "false"
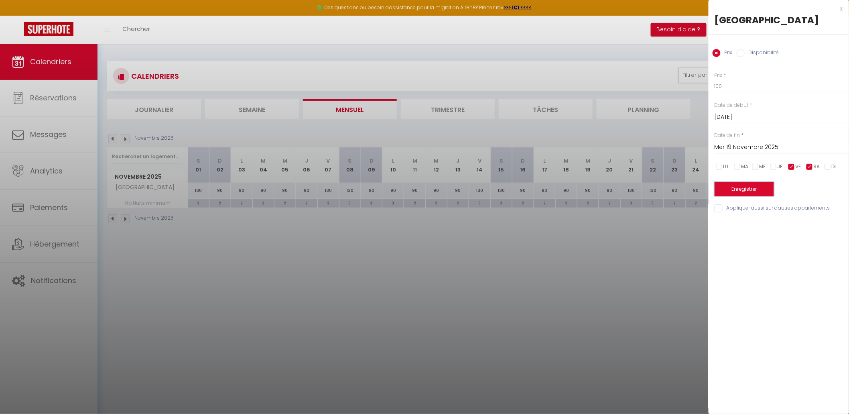
click at [674, 185] on button "Enregistrer" at bounding box center [744, 189] width 59 height 14
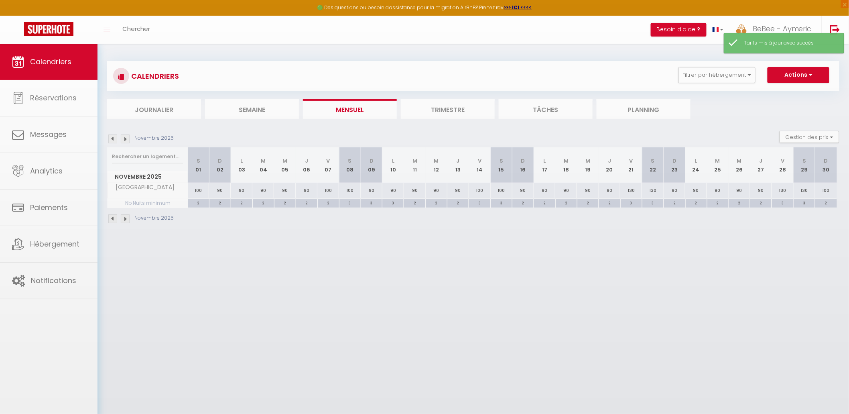
click at [202, 204] on div "2" at bounding box center [198, 203] width 21 height 8
type input "2"
type input "[DATE]"
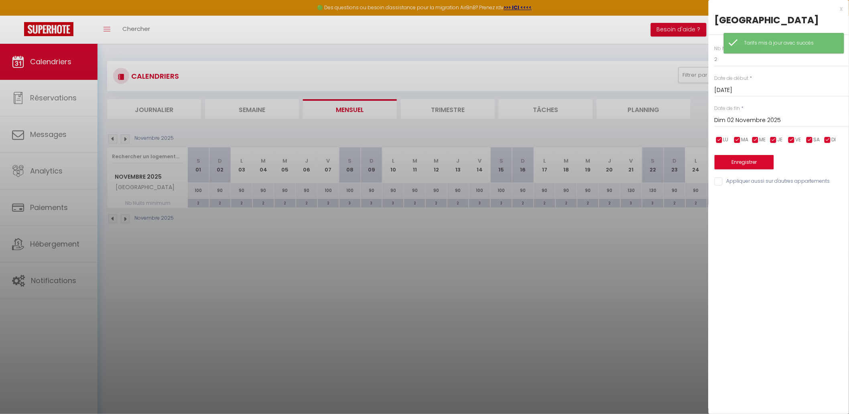
drag, startPoint x: 781, startPoint y: 122, endPoint x: 785, endPoint y: 119, distance: 5.5
click at [674, 122] on input "Dim 02 Novembre 2025" at bounding box center [782, 120] width 134 height 10
drag, startPoint x: 729, startPoint y: 246, endPoint x: 732, endPoint y: 224, distance: 22.7
click at [674, 246] on span "30" at bounding box center [723, 246] width 17 height 16
type input "Dim 30 Novembre 2025"
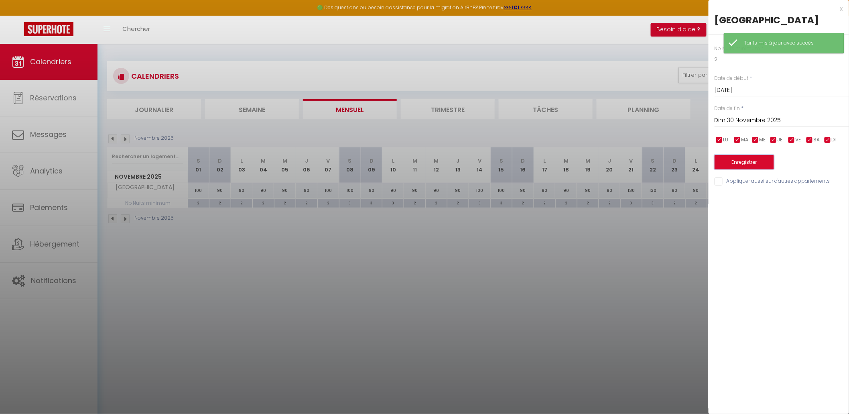
click at [674, 165] on button "Enregistrer" at bounding box center [744, 162] width 59 height 14
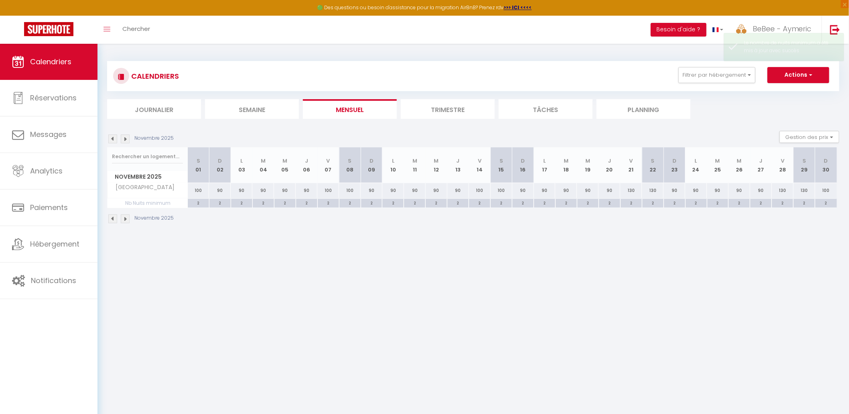
click at [111, 137] on img at bounding box center [112, 138] width 9 height 9
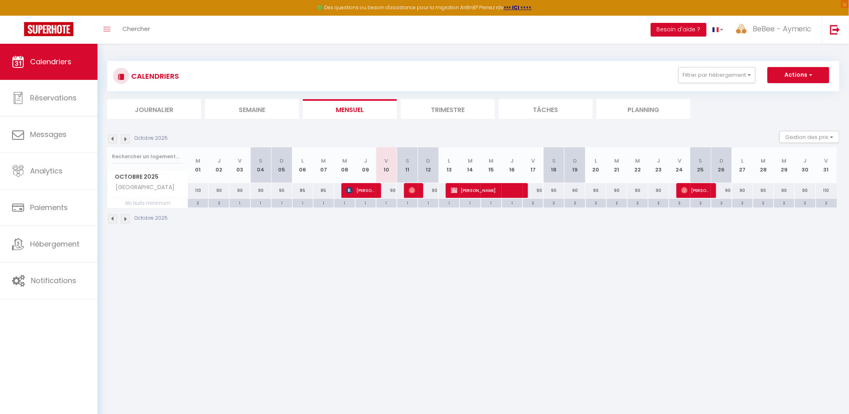
click at [128, 138] on img at bounding box center [125, 138] width 9 height 9
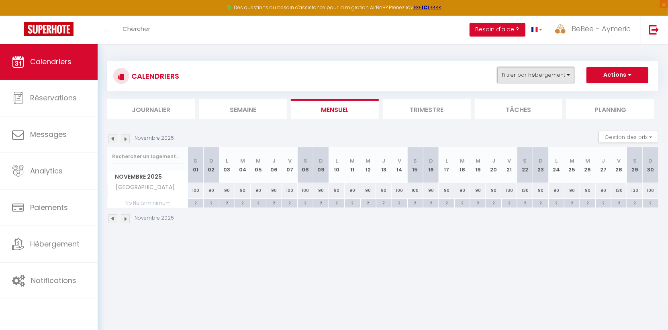
drag, startPoint x: 550, startPoint y: 78, endPoint x: 555, endPoint y: 75, distance: 6.7
click at [552, 77] on button "Filtrer par hébergement" at bounding box center [535, 75] width 77 height 16
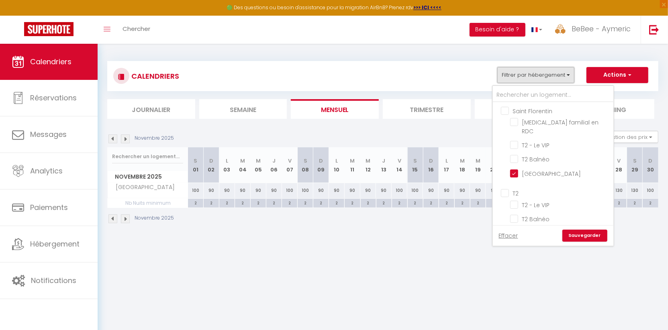
click at [555, 75] on button "Filtrer par hébergement" at bounding box center [535, 75] width 77 height 16
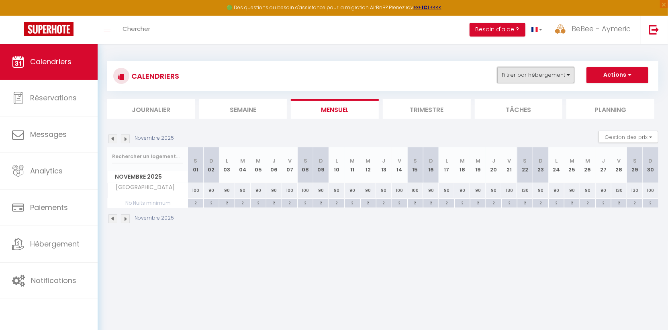
click at [556, 76] on button "Filtrer par hébergement" at bounding box center [535, 75] width 77 height 16
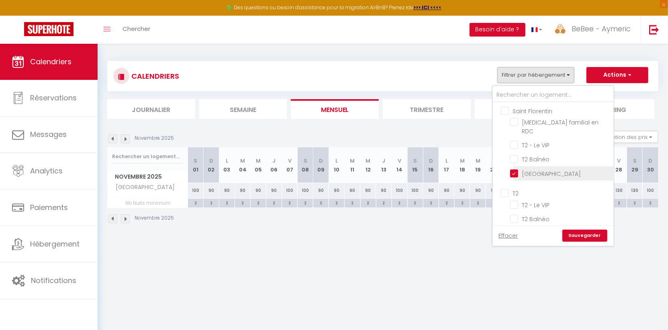
click at [515, 169] on input "[GEOGRAPHIC_DATA]" at bounding box center [560, 173] width 100 height 8
checkbox input "false"
click at [508, 189] on input "T2" at bounding box center [561, 193] width 120 height 8
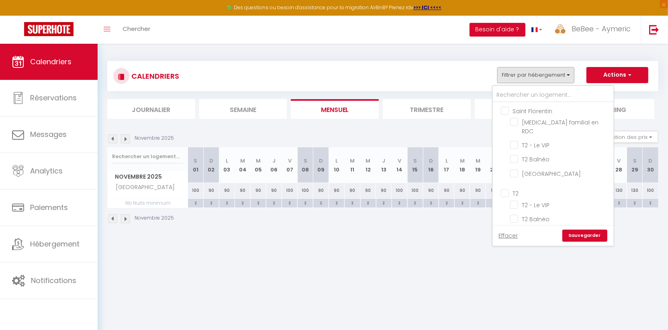
checkbox input "true"
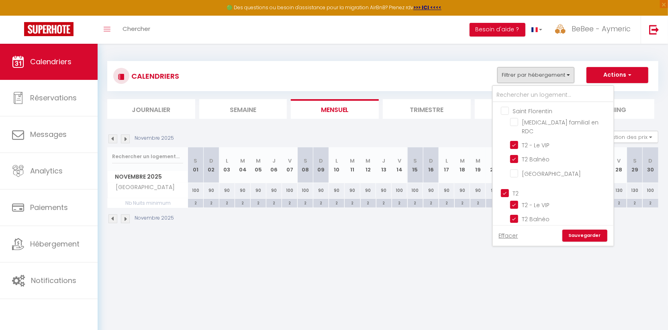
click at [574, 232] on link "Sauvegarder" at bounding box center [584, 236] width 45 height 12
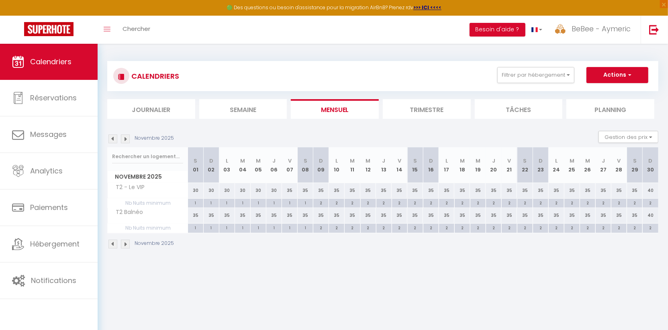
click at [327, 114] on li "Mensuel" at bounding box center [335, 109] width 88 height 20
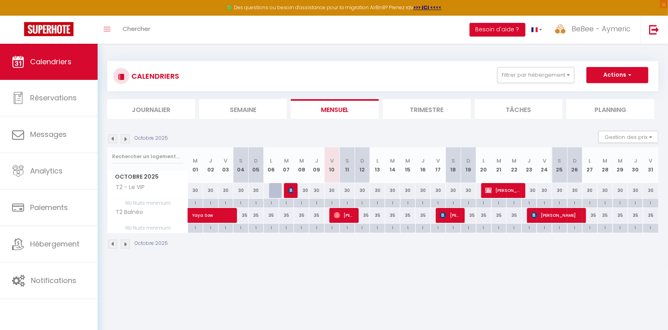
click at [124, 134] on div "Octobre 2025 Gestion des prix Nb Nuits minimum Règles Disponibilité" at bounding box center [382, 139] width 551 height 16
click at [124, 135] on img at bounding box center [125, 138] width 9 height 9
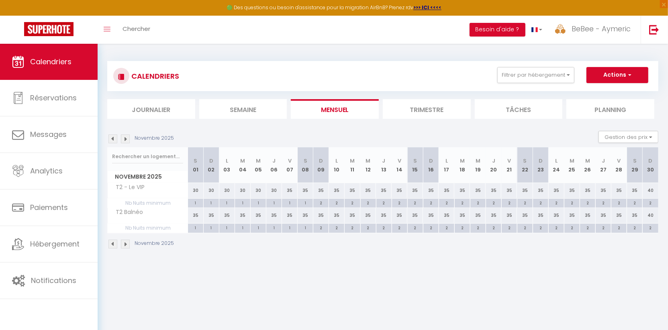
click at [344, 105] on li "Mensuel" at bounding box center [335, 109] width 88 height 20
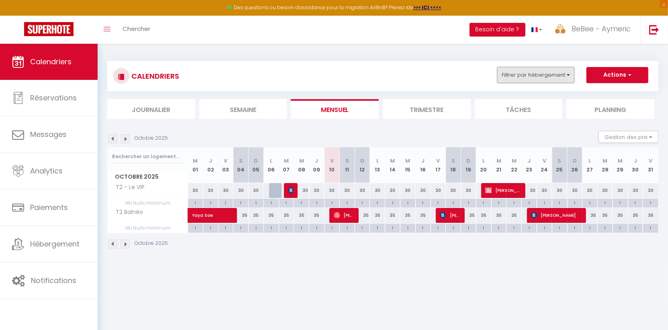
click at [530, 74] on button "Filtrer par hébergement" at bounding box center [535, 75] width 77 height 16
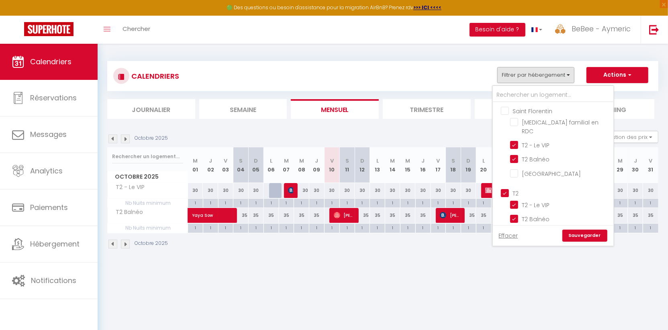
click at [505, 189] on input "T2" at bounding box center [561, 193] width 120 height 8
checkbox input "false"
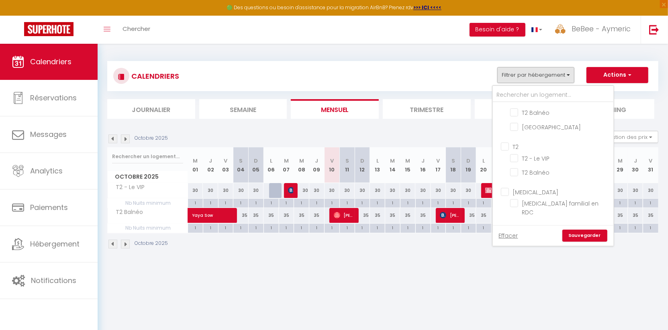
scroll to position [51, 0]
click at [505, 183] on input "[MEDICAL_DATA]" at bounding box center [561, 187] width 120 height 8
click at [595, 234] on link "Sauvegarder" at bounding box center [584, 236] width 45 height 12
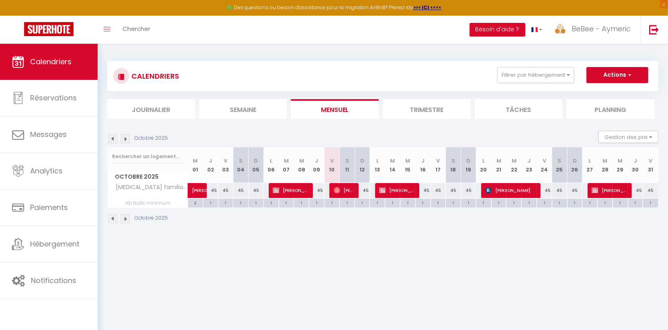
click at [122, 142] on img at bounding box center [125, 138] width 9 height 9
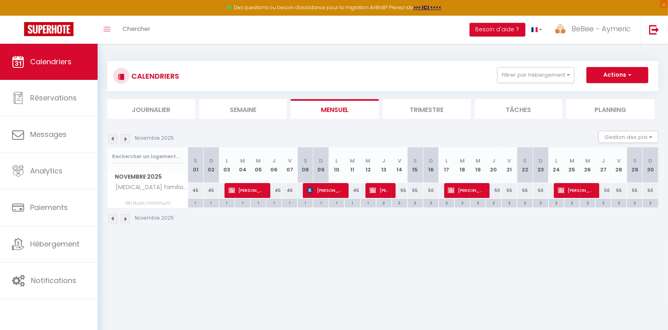
click at [353, 110] on li "Mensuel" at bounding box center [335, 109] width 88 height 20
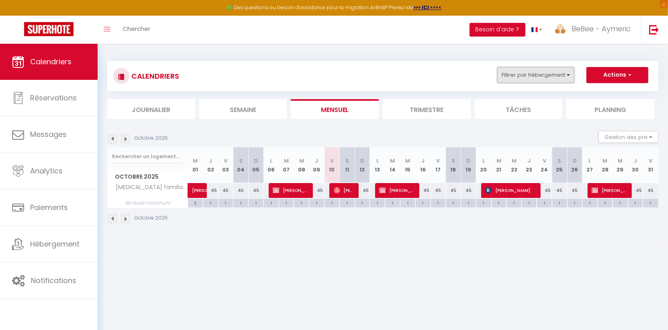
click at [539, 71] on button "Filtrer par hébergement" at bounding box center [535, 75] width 77 height 16
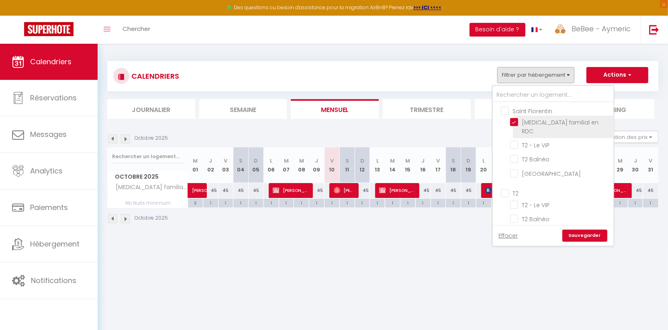
click at [518, 120] on input "[MEDICAL_DATA] familial en RDC" at bounding box center [560, 122] width 100 height 8
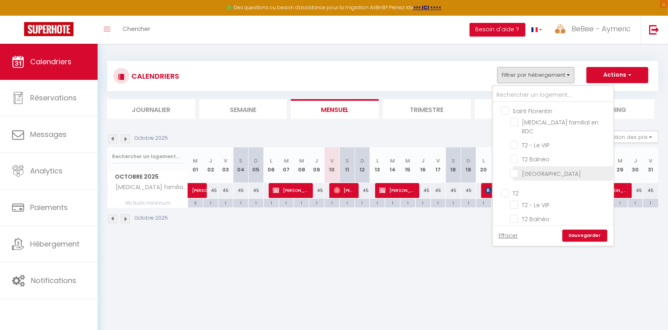
click at [518, 169] on input "[GEOGRAPHIC_DATA]" at bounding box center [560, 173] width 100 height 8
click at [577, 232] on link "Sauvegarder" at bounding box center [584, 236] width 45 height 12
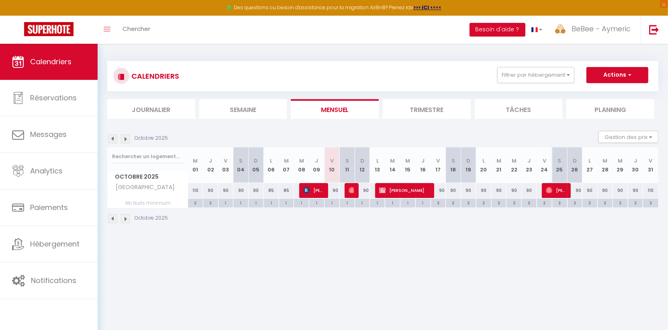
click at [122, 138] on img at bounding box center [125, 138] width 9 height 9
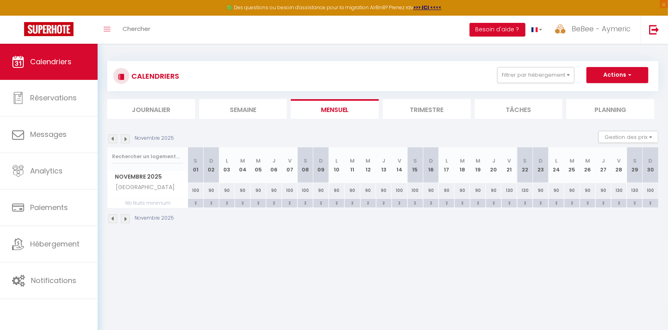
click at [198, 187] on div "100" at bounding box center [196, 190] width 16 height 15
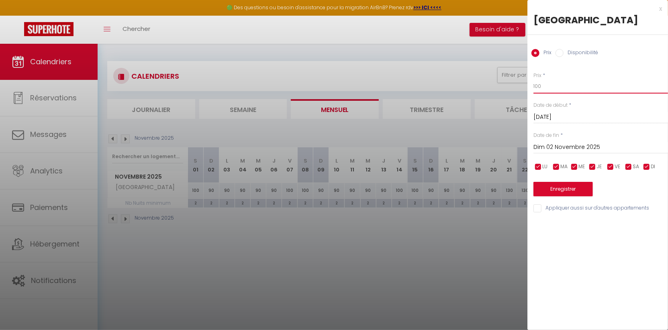
click at [570, 92] on input "100" at bounding box center [600, 86] width 134 height 14
click at [548, 195] on button "Enregistrer" at bounding box center [562, 189] width 59 height 14
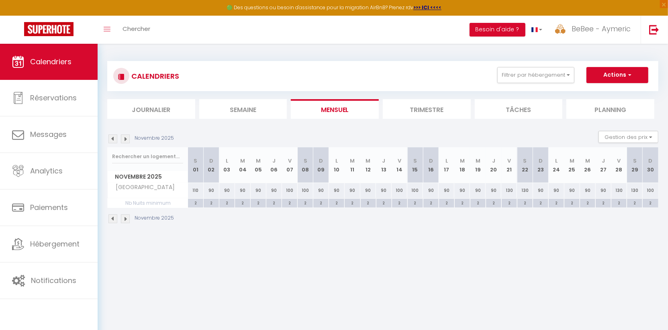
click at [114, 138] on img at bounding box center [112, 138] width 9 height 9
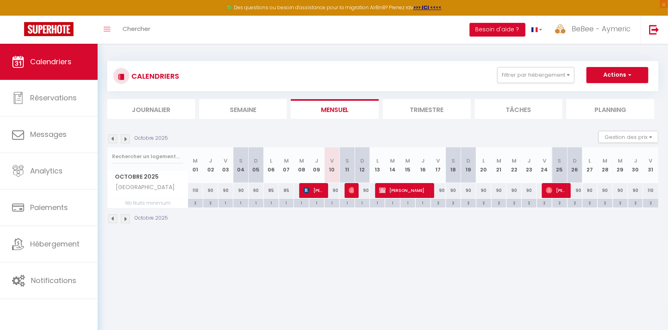
click at [656, 186] on div "110" at bounding box center [650, 190] width 15 height 15
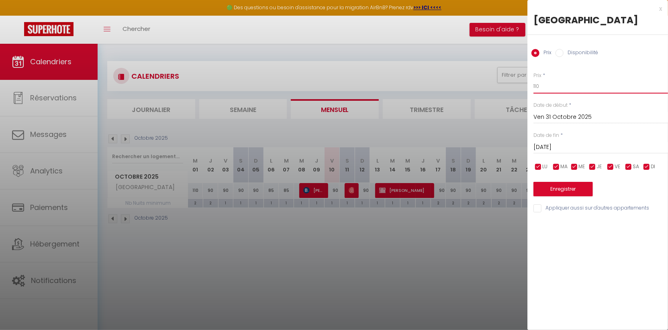
click at [603, 81] on input "110" at bounding box center [600, 86] width 134 height 14
click at [609, 138] on div "Date de fin * [DATE] < [DATE] > Dim Lun Mar Mer Jeu Ven Sam 1 2 3 4 5 6 7 8 9 1…" at bounding box center [600, 143] width 134 height 22
click at [608, 147] on input "[DATE]" at bounding box center [600, 147] width 134 height 10
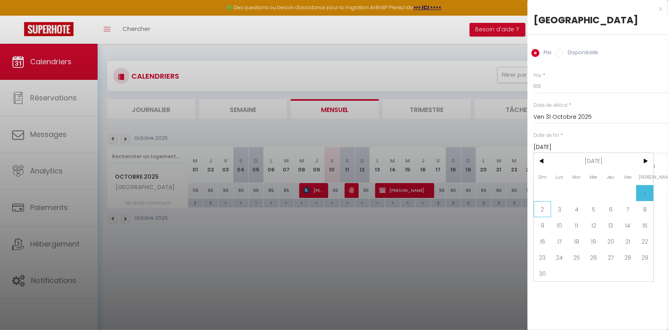
click at [543, 208] on span "2" at bounding box center [542, 209] width 17 height 16
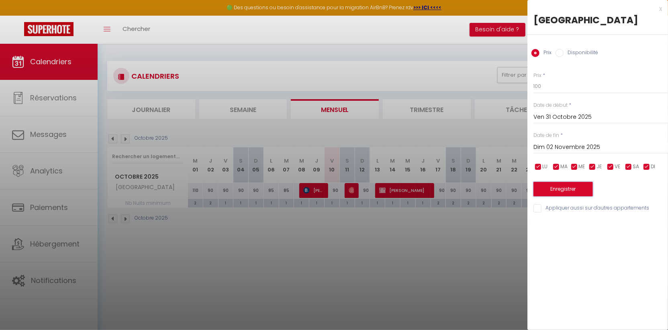
click at [572, 182] on button "Enregistrer" at bounding box center [562, 189] width 59 height 14
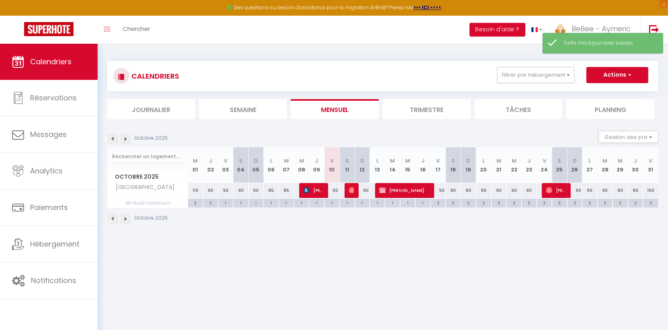
click at [130, 146] on div "Octobre 2025 Gestion des prix Nb Nuits minimum Règles Disponibilité" at bounding box center [382, 139] width 551 height 16
click at [130, 145] on div "Octobre 2025 Gestion des prix Nb Nuits minimum Règles Disponibilité" at bounding box center [382, 139] width 551 height 16
click at [128, 140] on img at bounding box center [125, 138] width 9 height 9
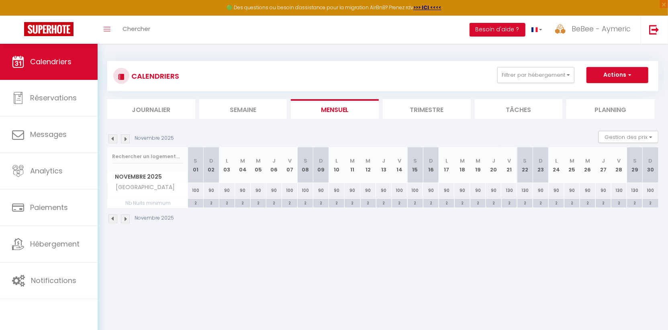
click at [327, 110] on li "Mensuel" at bounding box center [335, 109] width 88 height 20
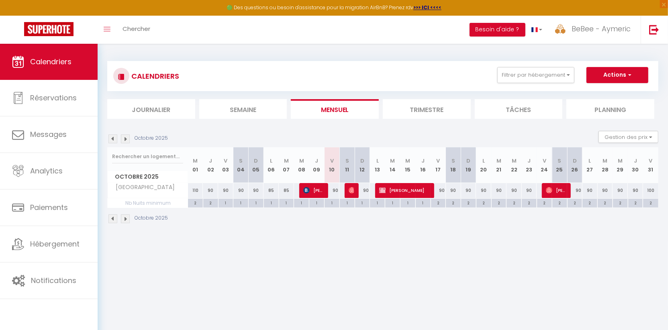
click at [113, 137] on img at bounding box center [112, 138] width 9 height 9
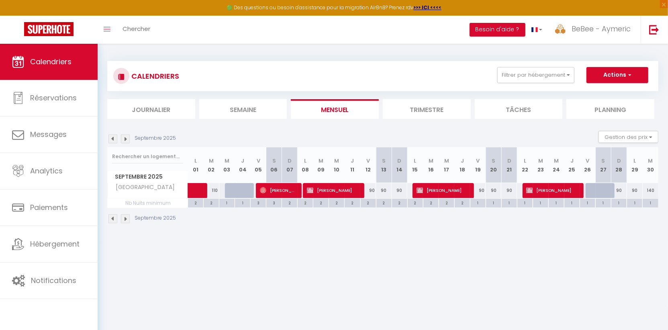
click at [113, 137] on img at bounding box center [112, 138] width 9 height 9
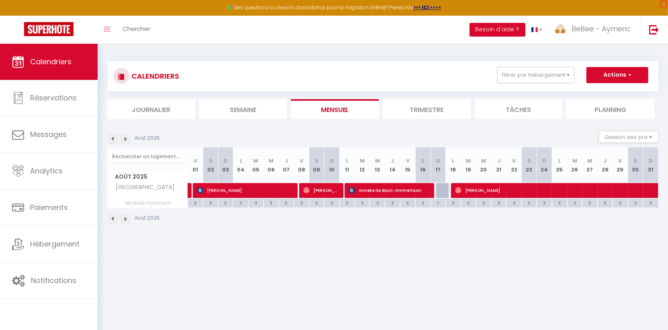
click at [124, 138] on img at bounding box center [125, 138] width 9 height 9
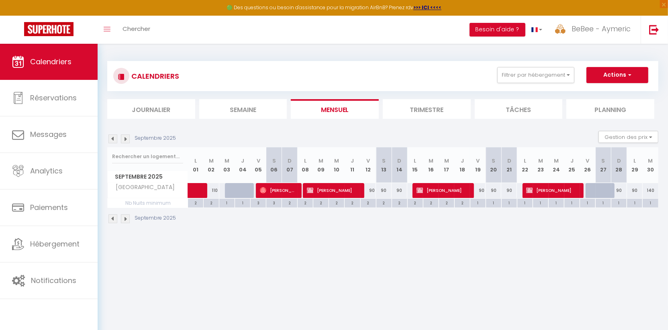
click at [124, 138] on img at bounding box center [125, 138] width 9 height 9
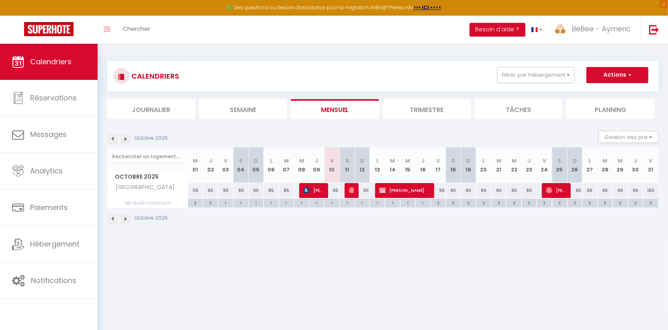
click at [312, 108] on li "Mensuel" at bounding box center [335, 109] width 88 height 20
